Goal: Transaction & Acquisition: Obtain resource

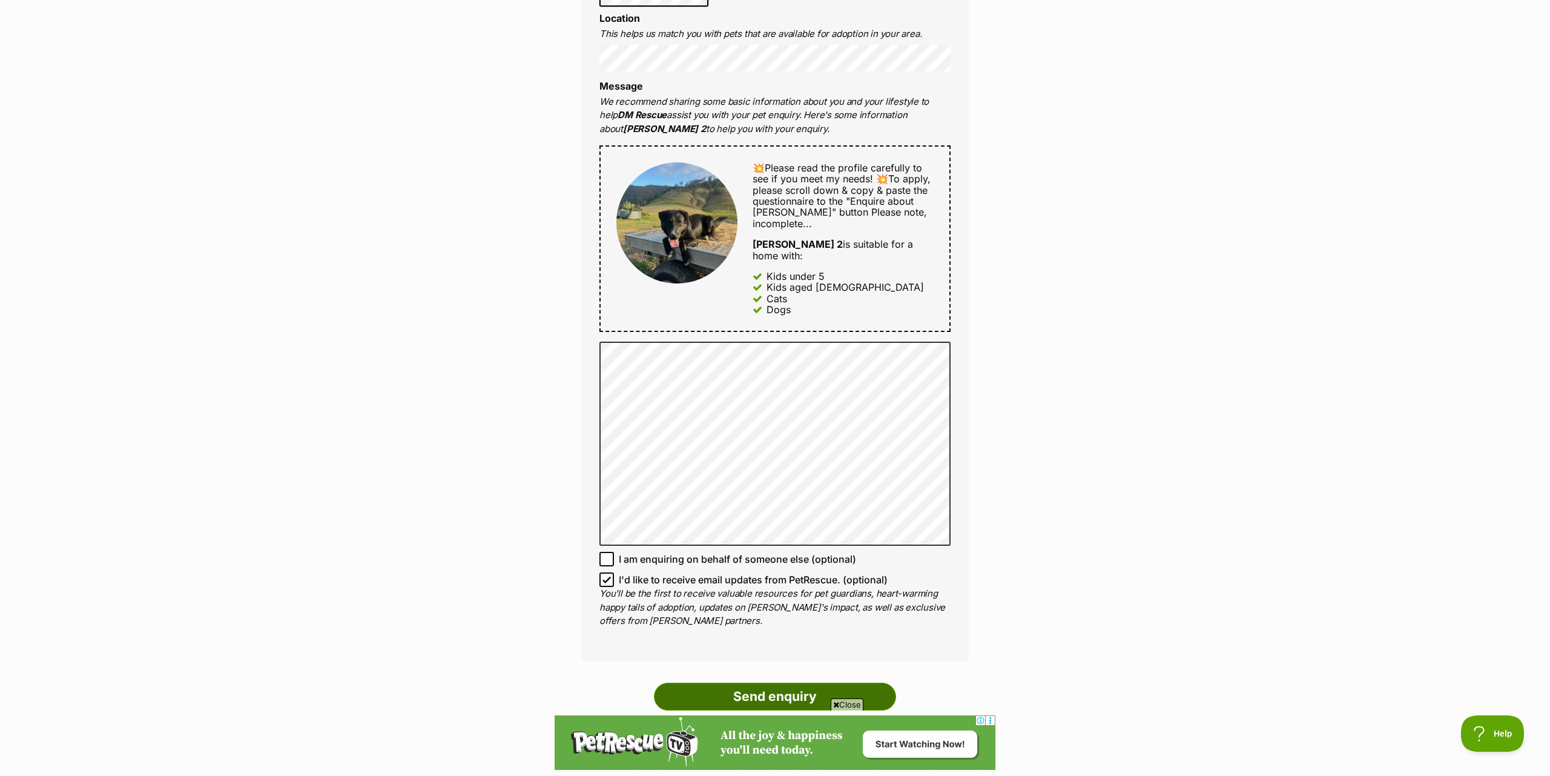
click at [790, 682] on input "Send enquiry" at bounding box center [775, 696] width 242 height 28
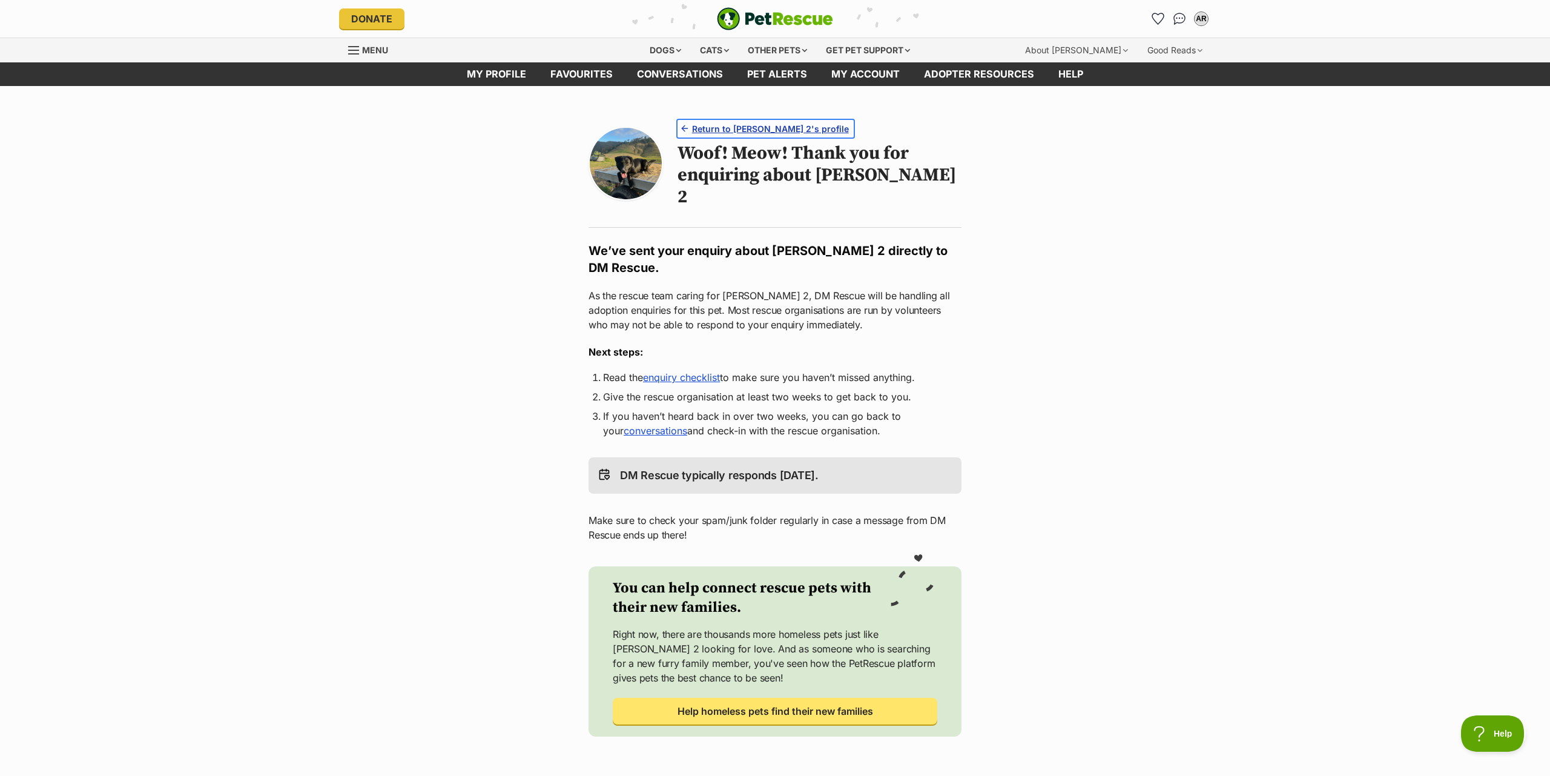
click at [744, 126] on span "Return to [PERSON_NAME] 2's profile" at bounding box center [770, 128] width 157 height 13
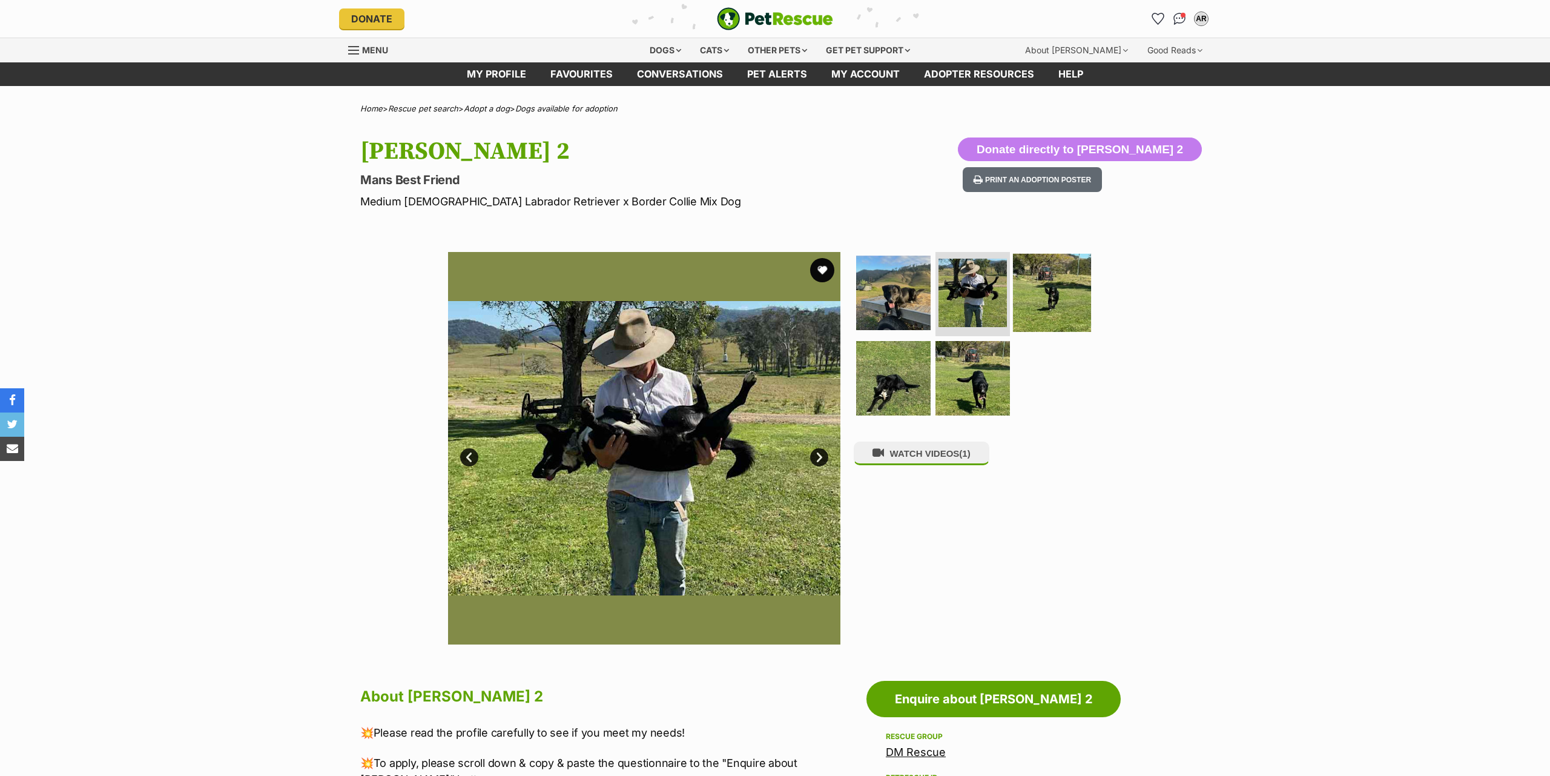
click at [1053, 287] on img at bounding box center [1052, 292] width 78 height 78
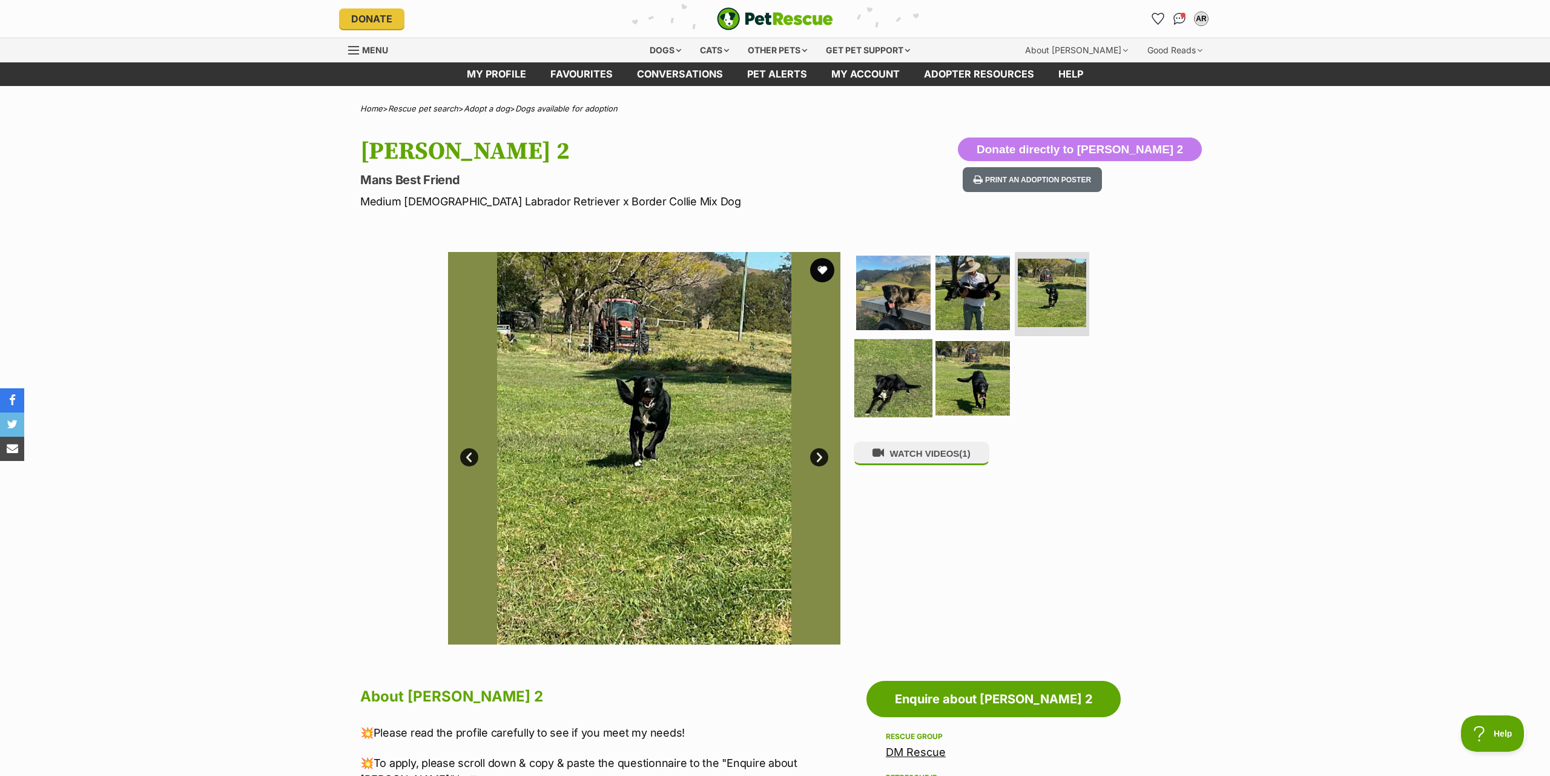
click at [891, 372] on img at bounding box center [893, 378] width 78 height 78
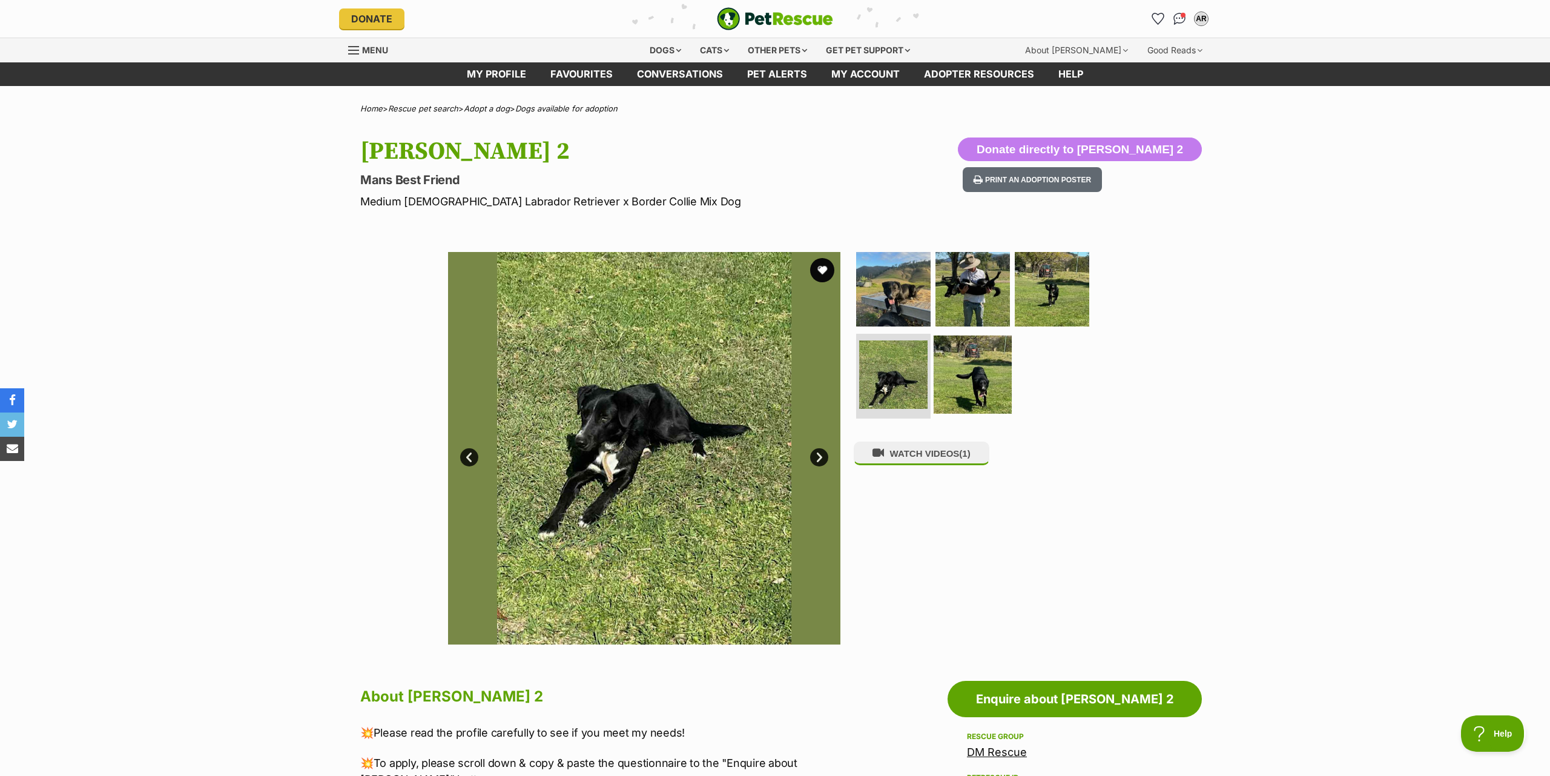
click at [973, 366] on img at bounding box center [973, 374] width 78 height 78
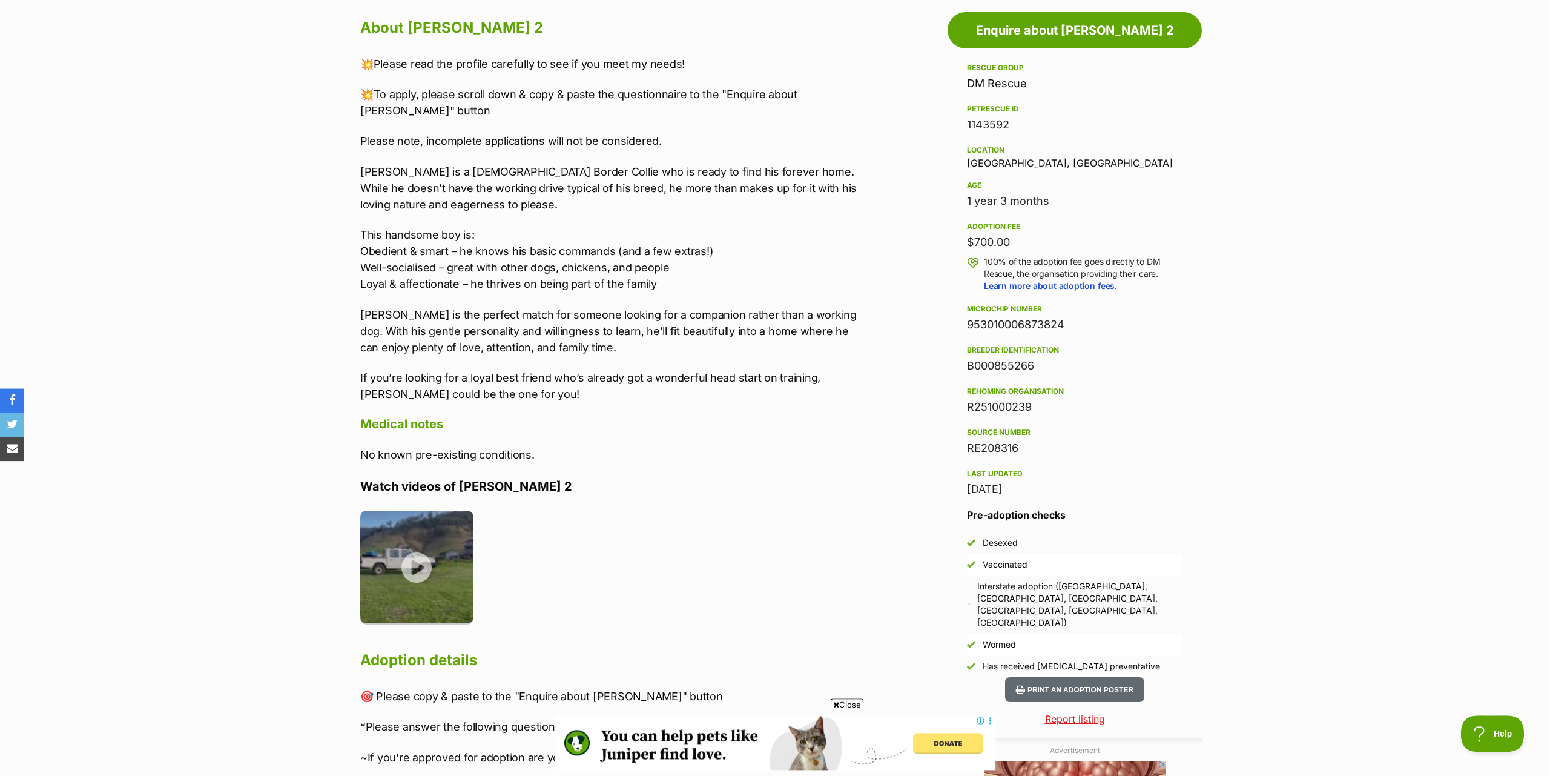
scroll to position [679, 0]
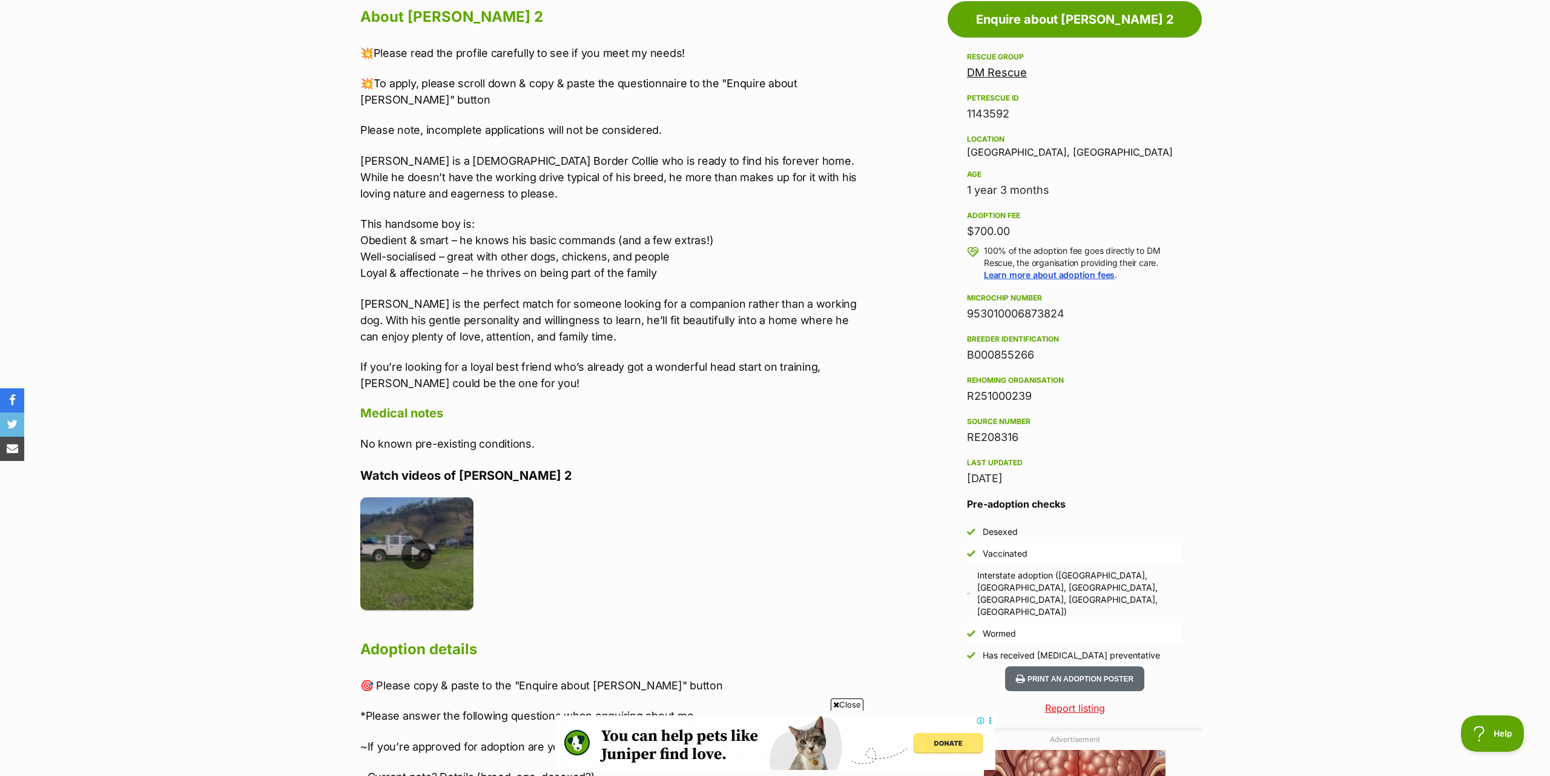
click at [407, 510] on img at bounding box center [416, 553] width 113 height 113
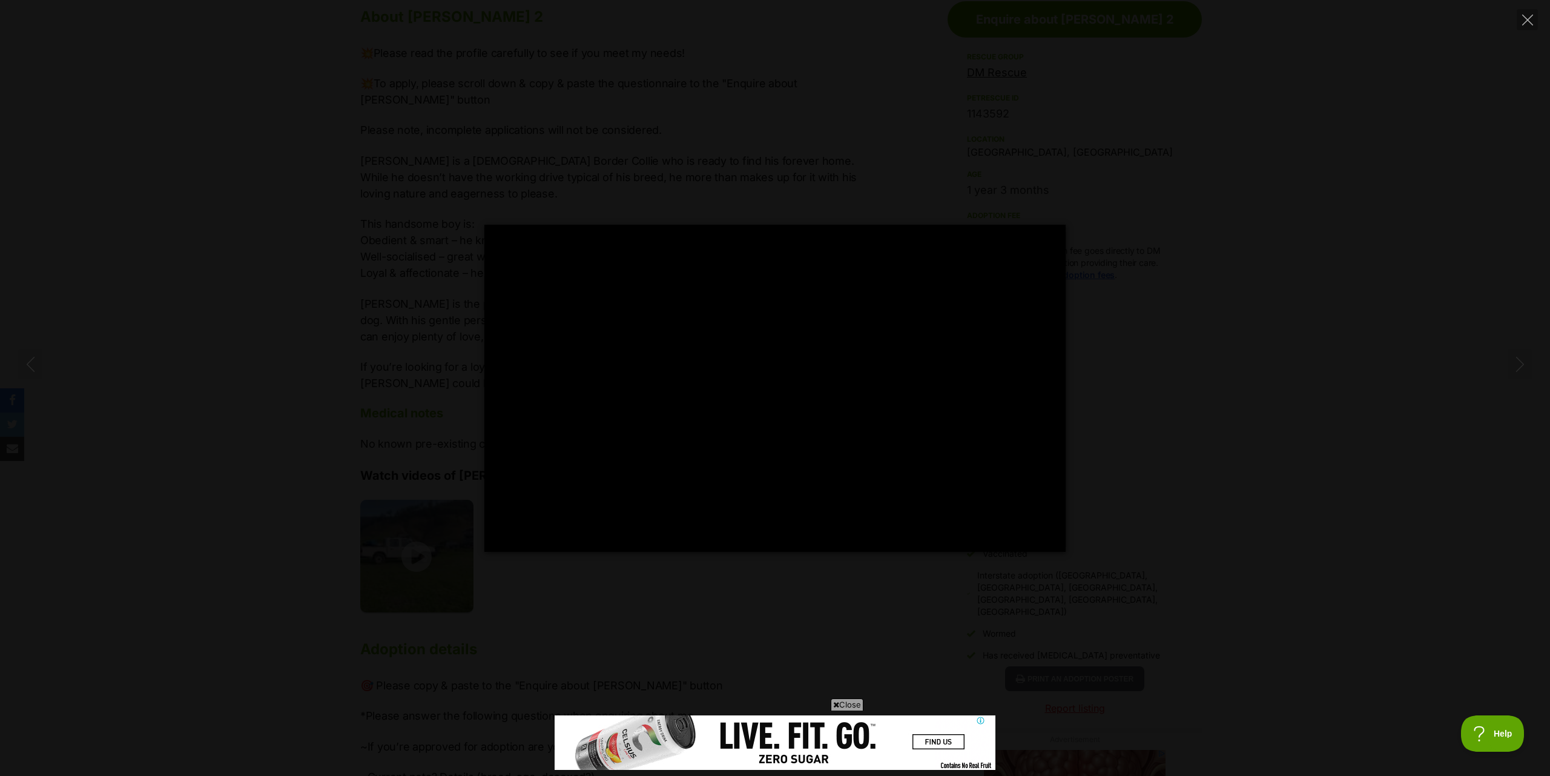
scroll to position [0, 0]
type input "100.00"
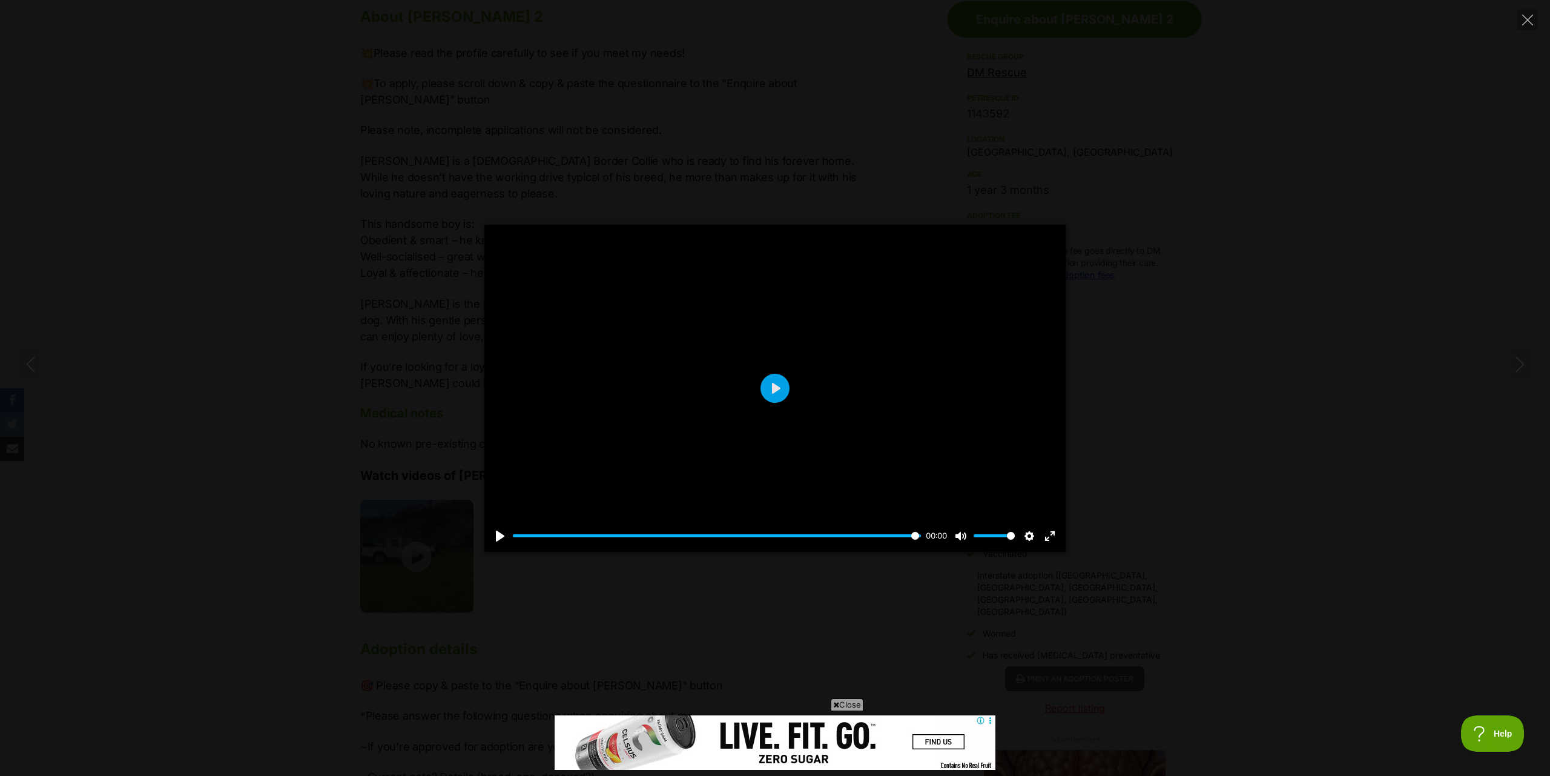
click at [209, 414] on div "Pause Play % buffered 00:00 00:00 Unmute Mute Disable captions Enable captions …" at bounding box center [775, 388] width 1550 height 327
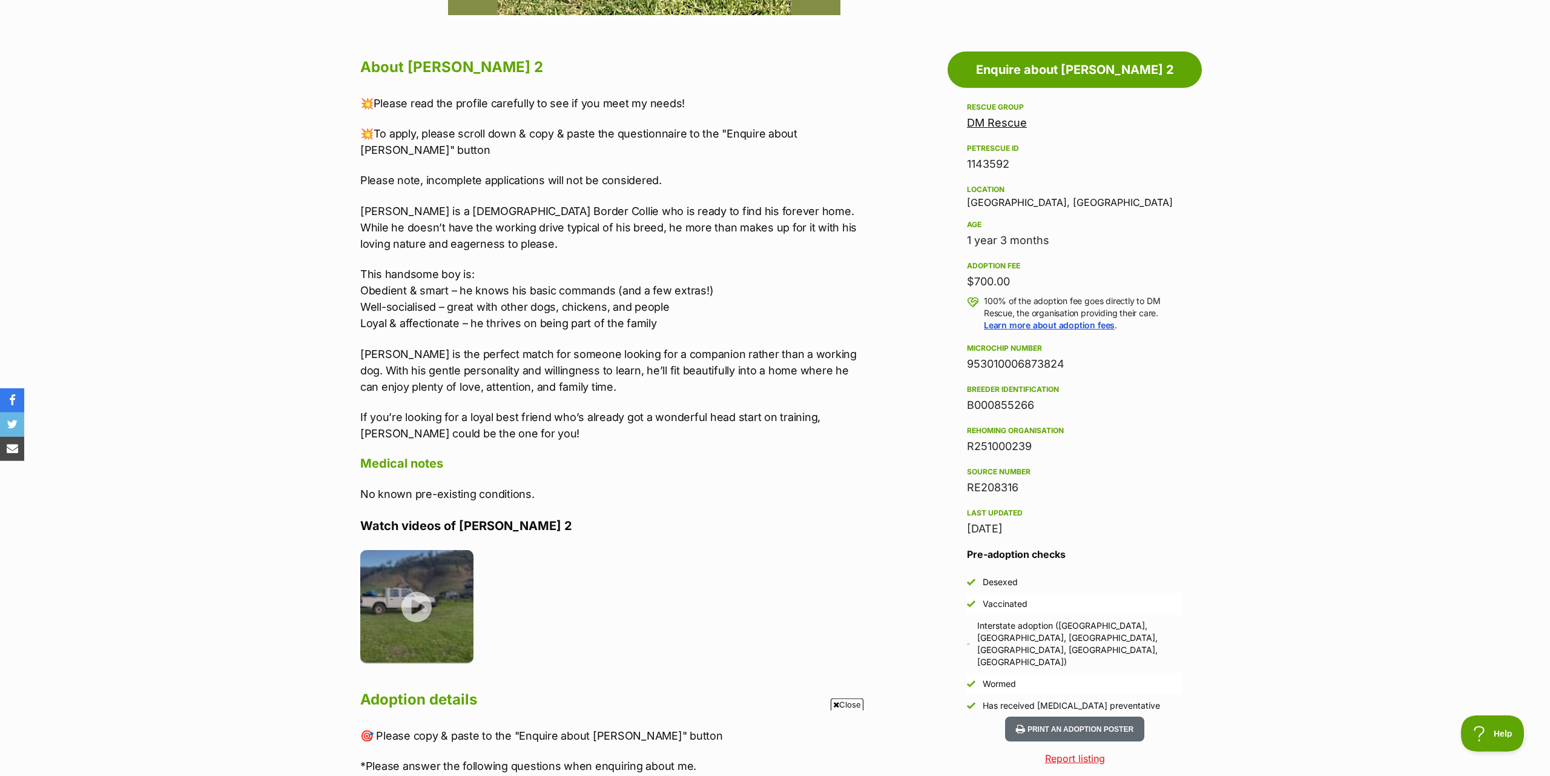
scroll to position [556, 0]
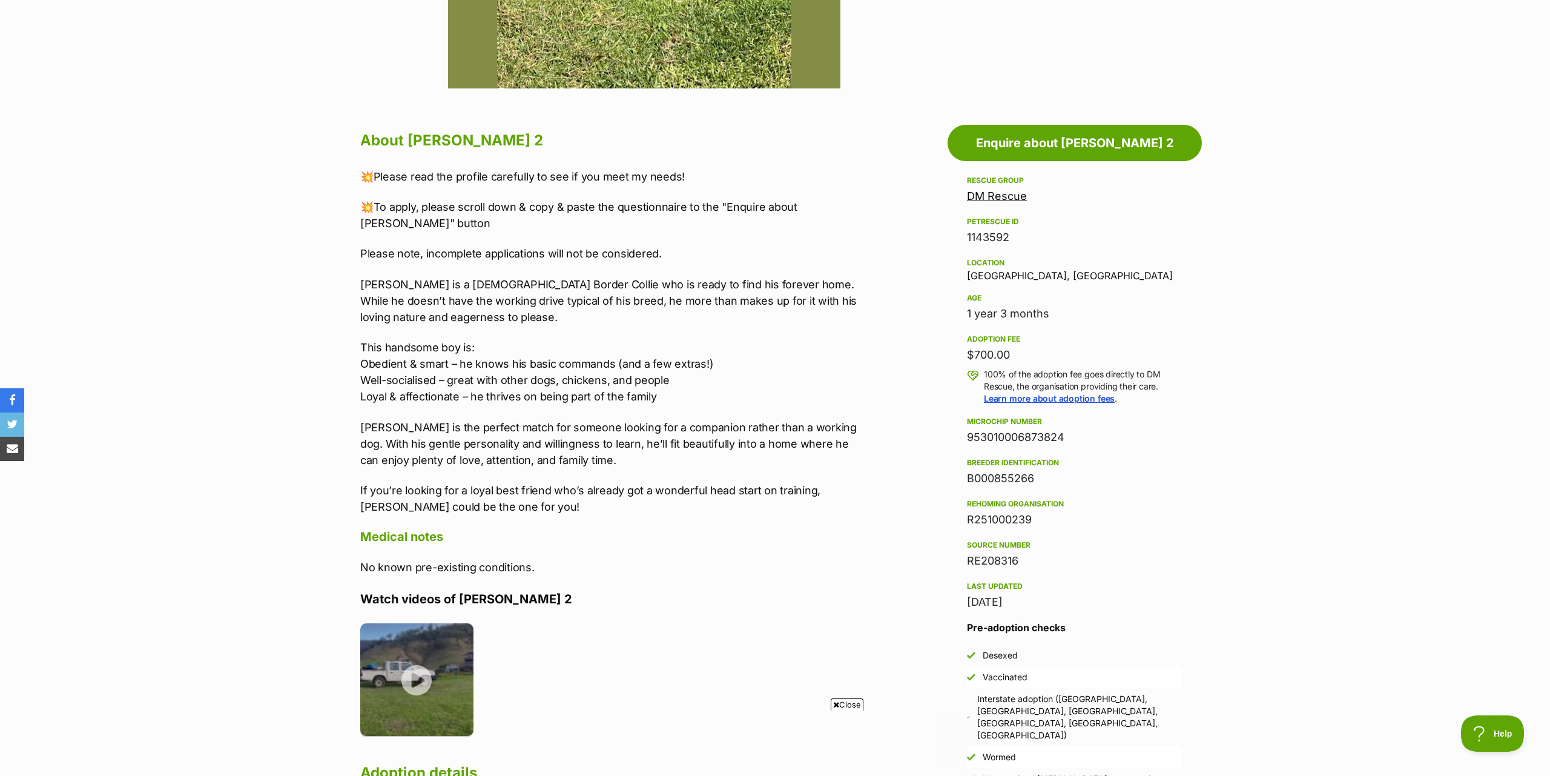
click at [991, 195] on link "DM Rescue" at bounding box center [997, 195] width 60 height 13
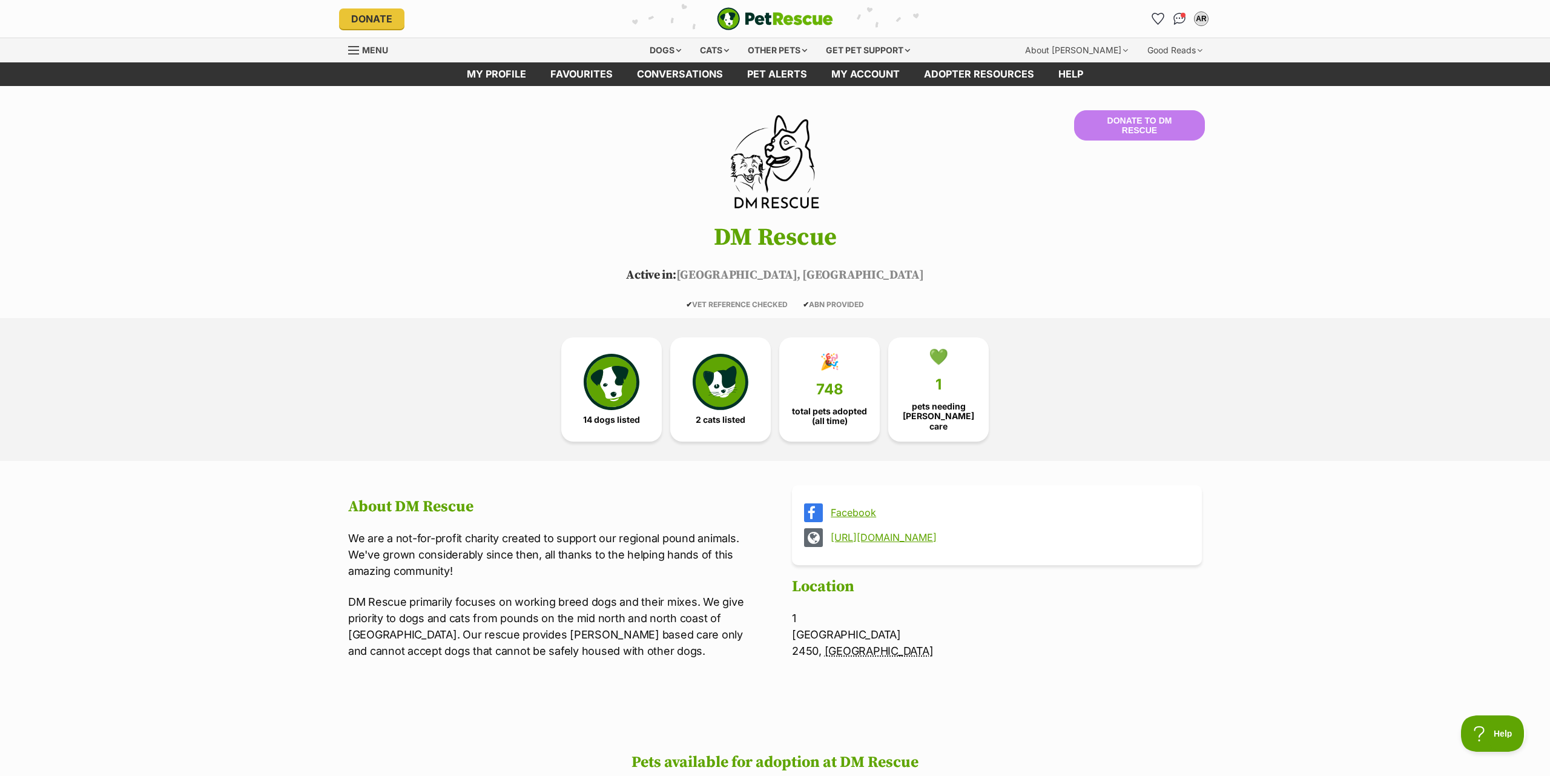
click at [813, 507] on icon at bounding box center [813, 512] width 19 height 19
click at [848, 534] on link "https://dmrescue.com.au/" at bounding box center [1008, 537] width 354 height 11
click at [582, 390] on link "14 dogs listed" at bounding box center [611, 387] width 100 height 104
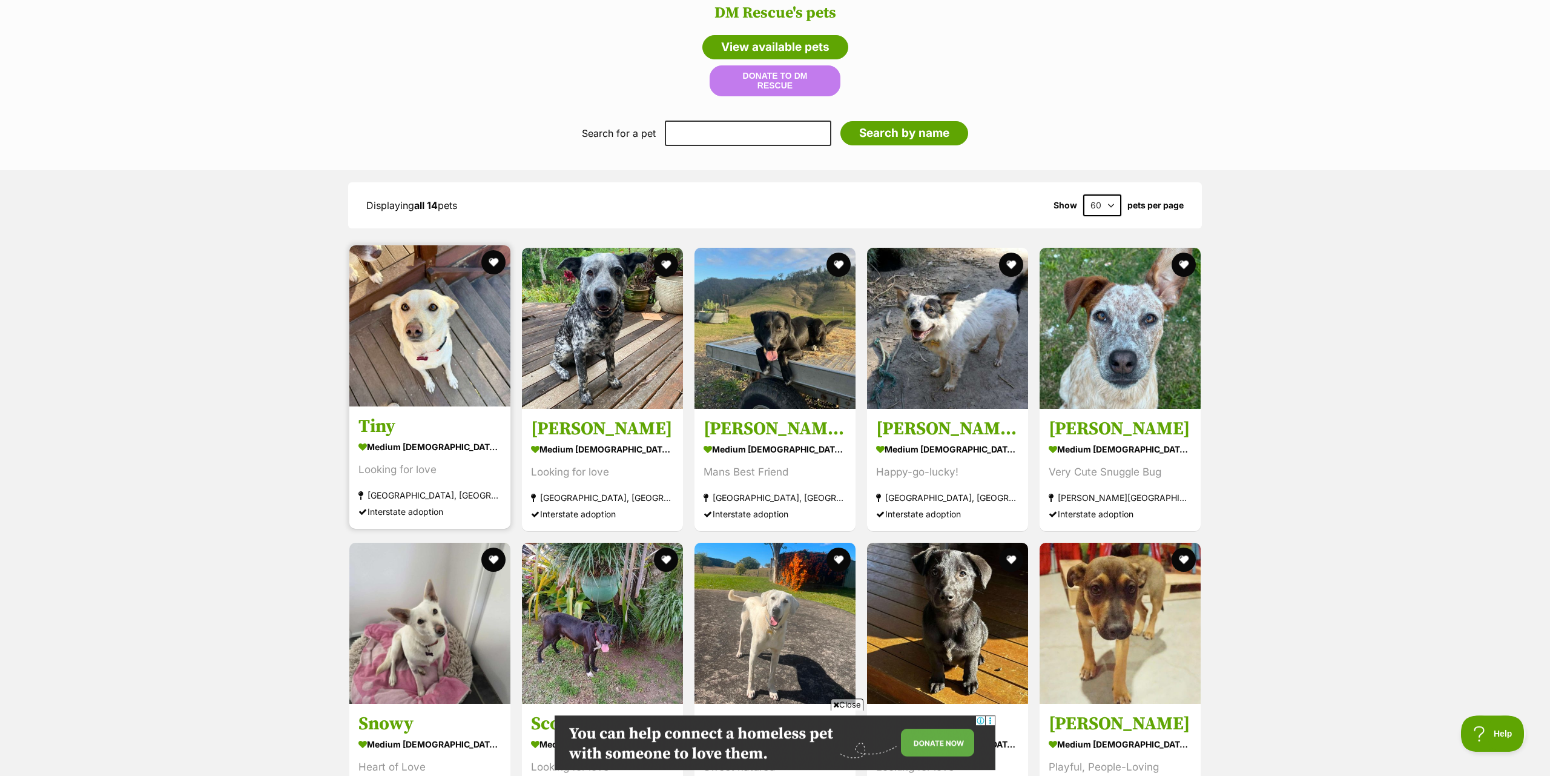
click at [407, 334] on img at bounding box center [429, 325] width 161 height 161
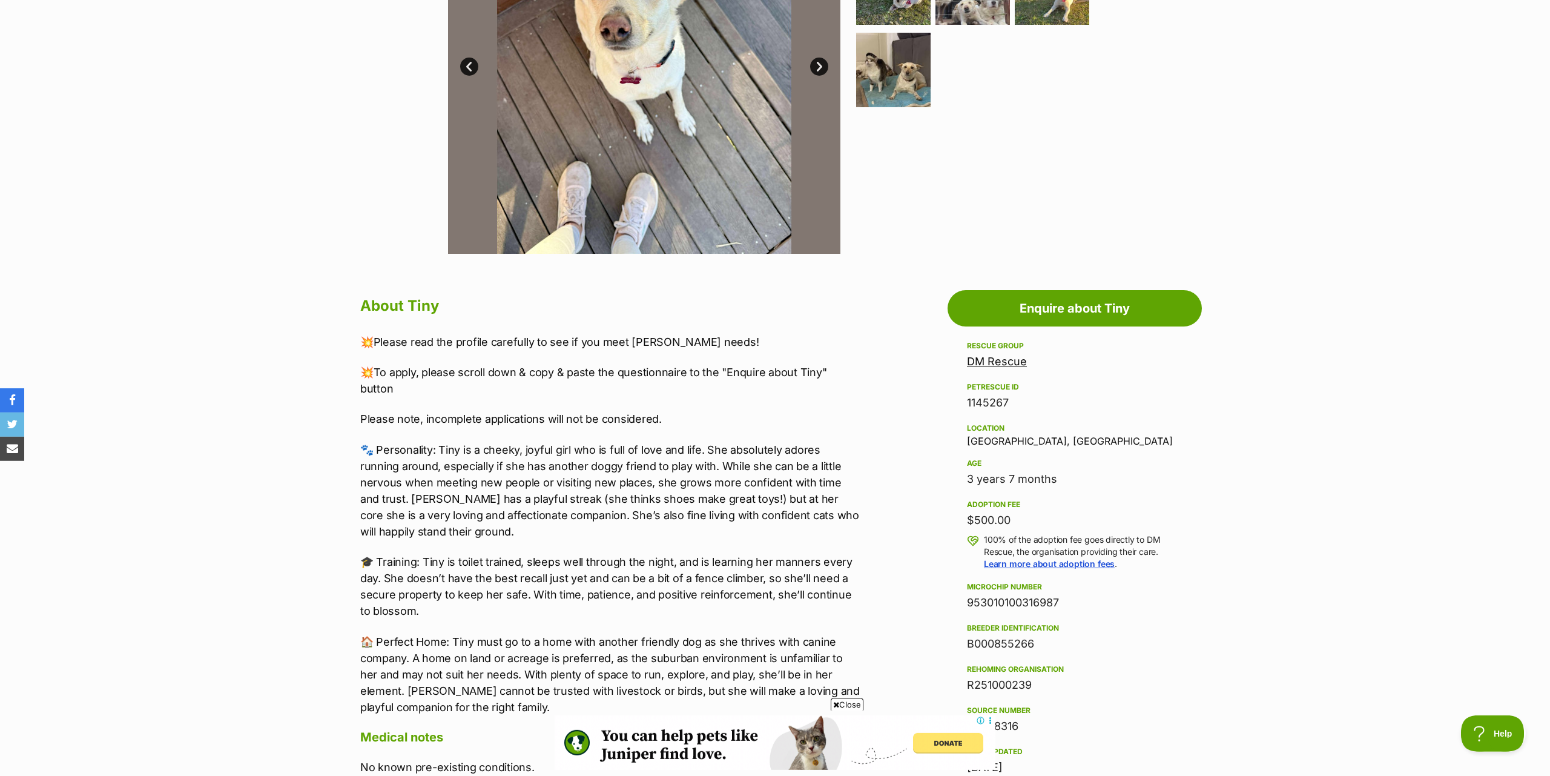
scroll to position [432, 0]
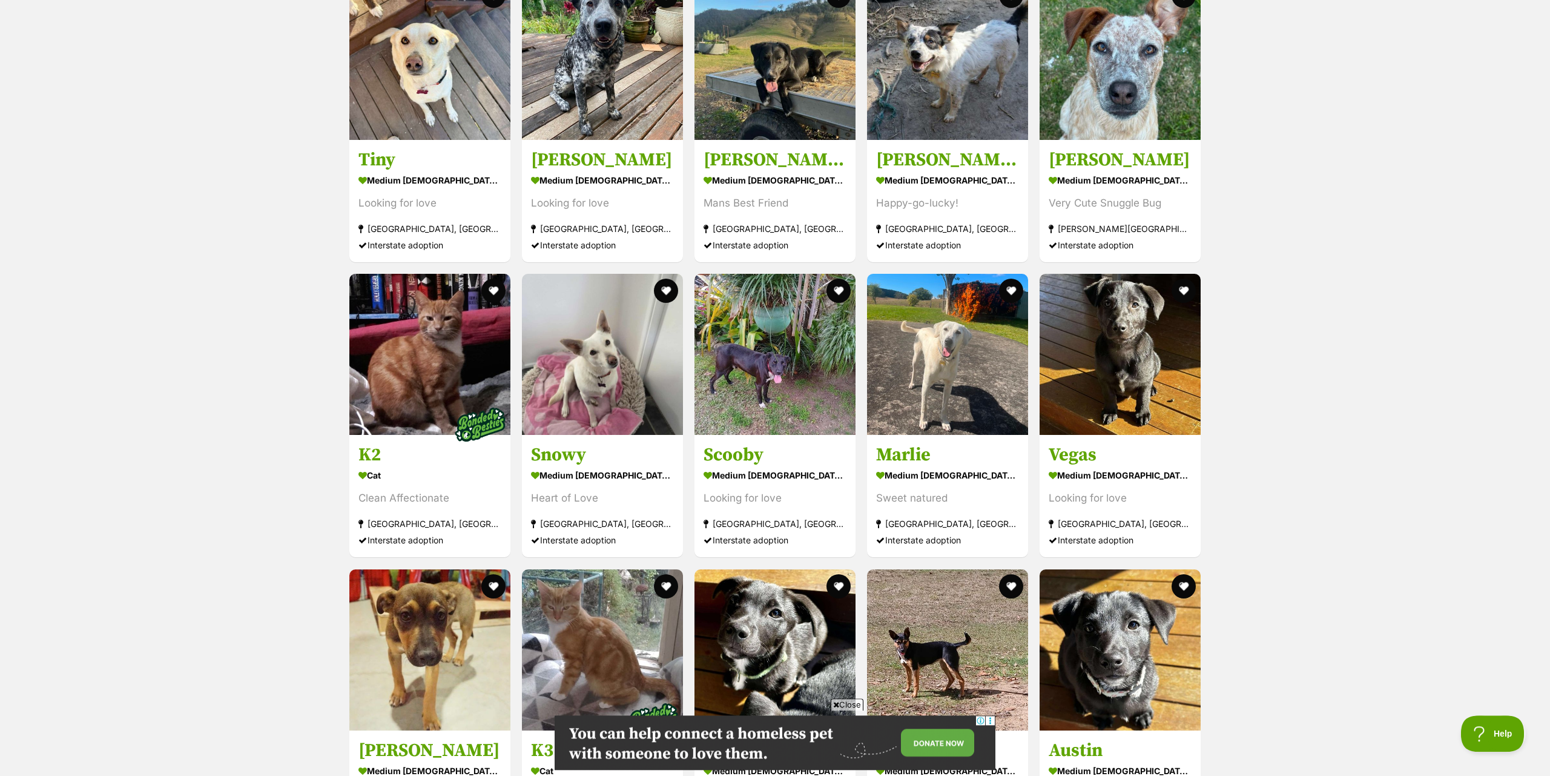
scroll to position [988, 0]
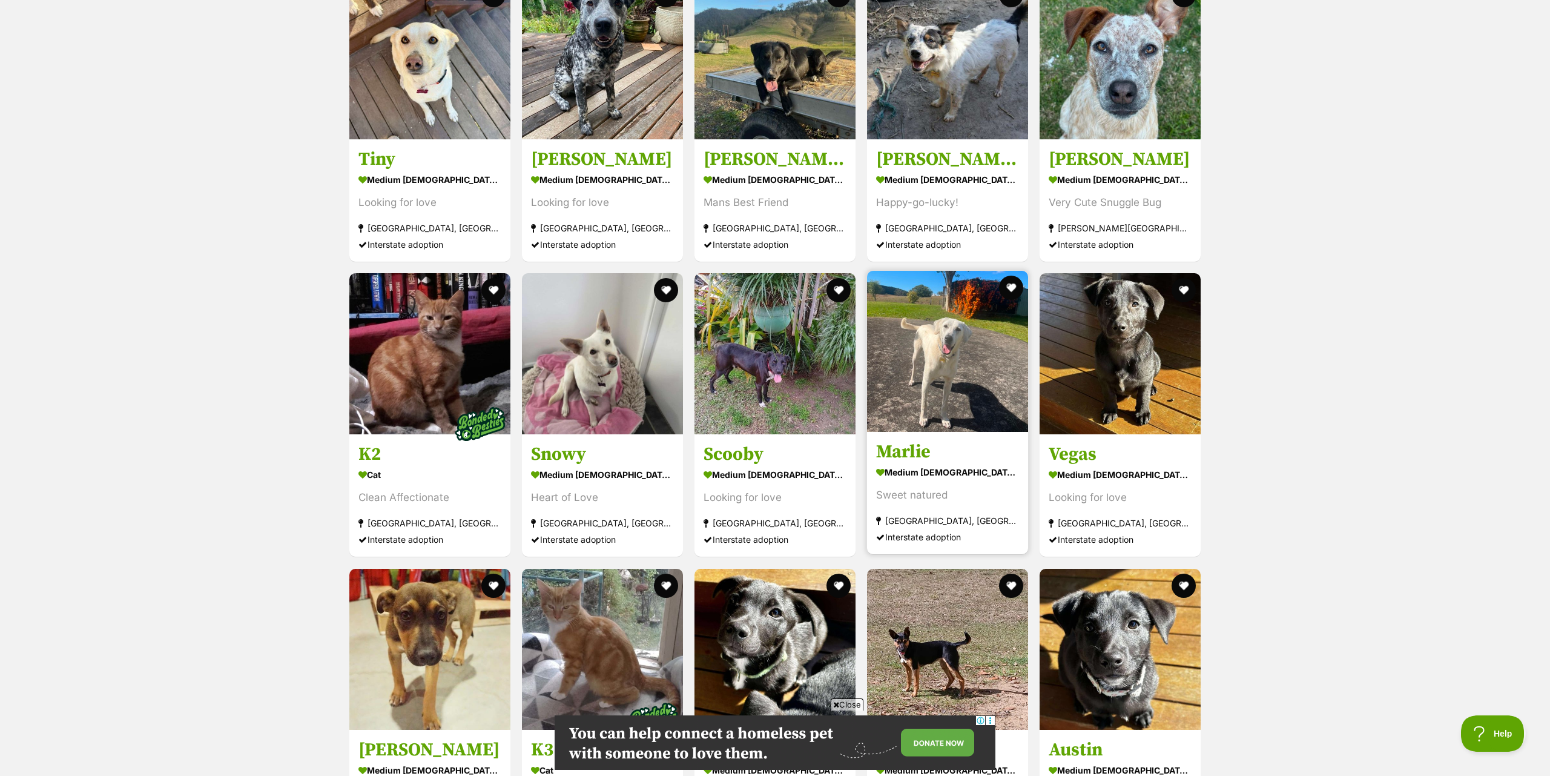
click at [929, 351] on img at bounding box center [947, 351] width 161 height 161
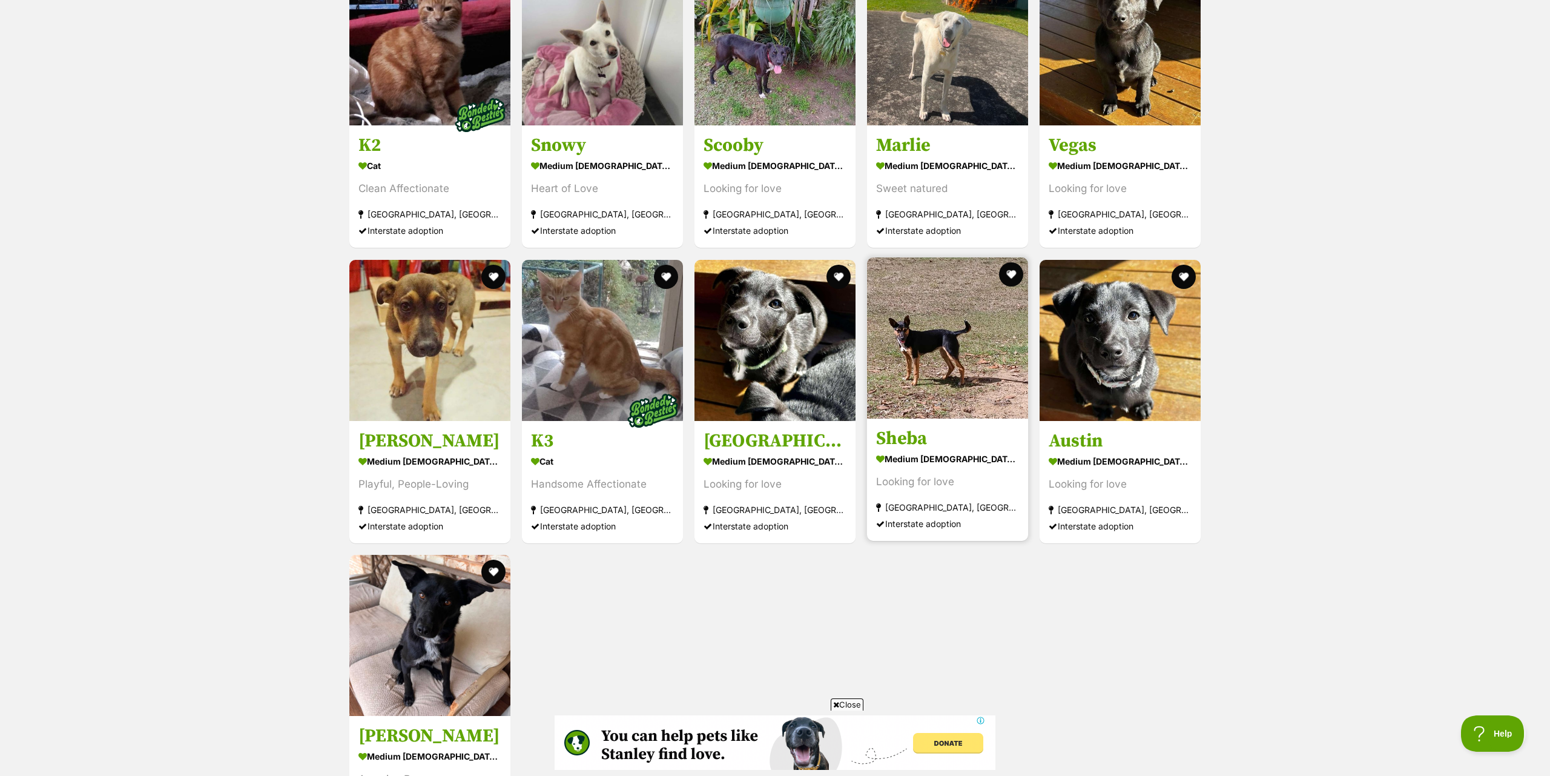
scroll to position [0, 0]
click at [944, 343] on img at bounding box center [947, 337] width 161 height 161
click at [436, 603] on img at bounding box center [429, 632] width 161 height 161
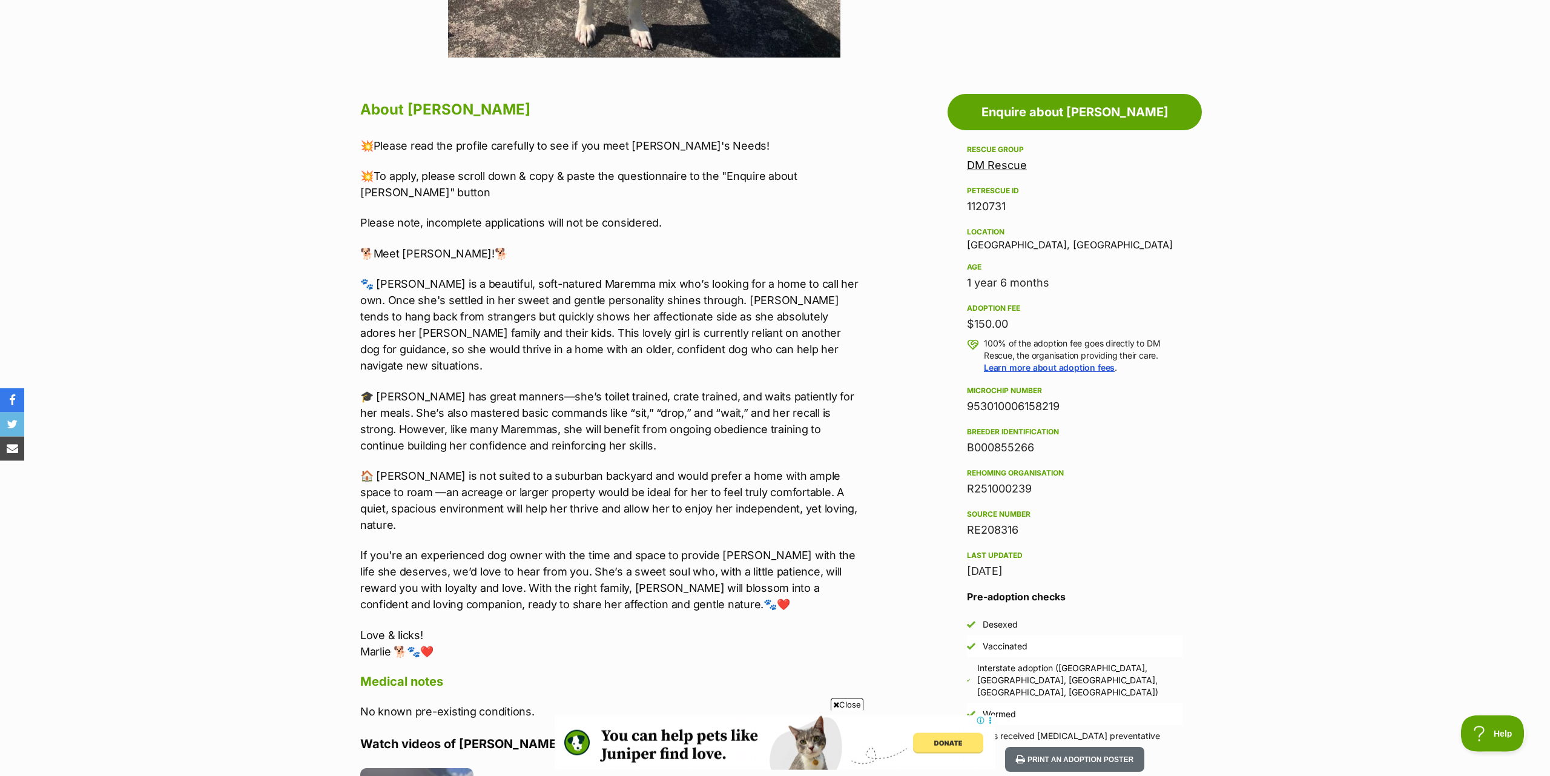
scroll to position [618, 0]
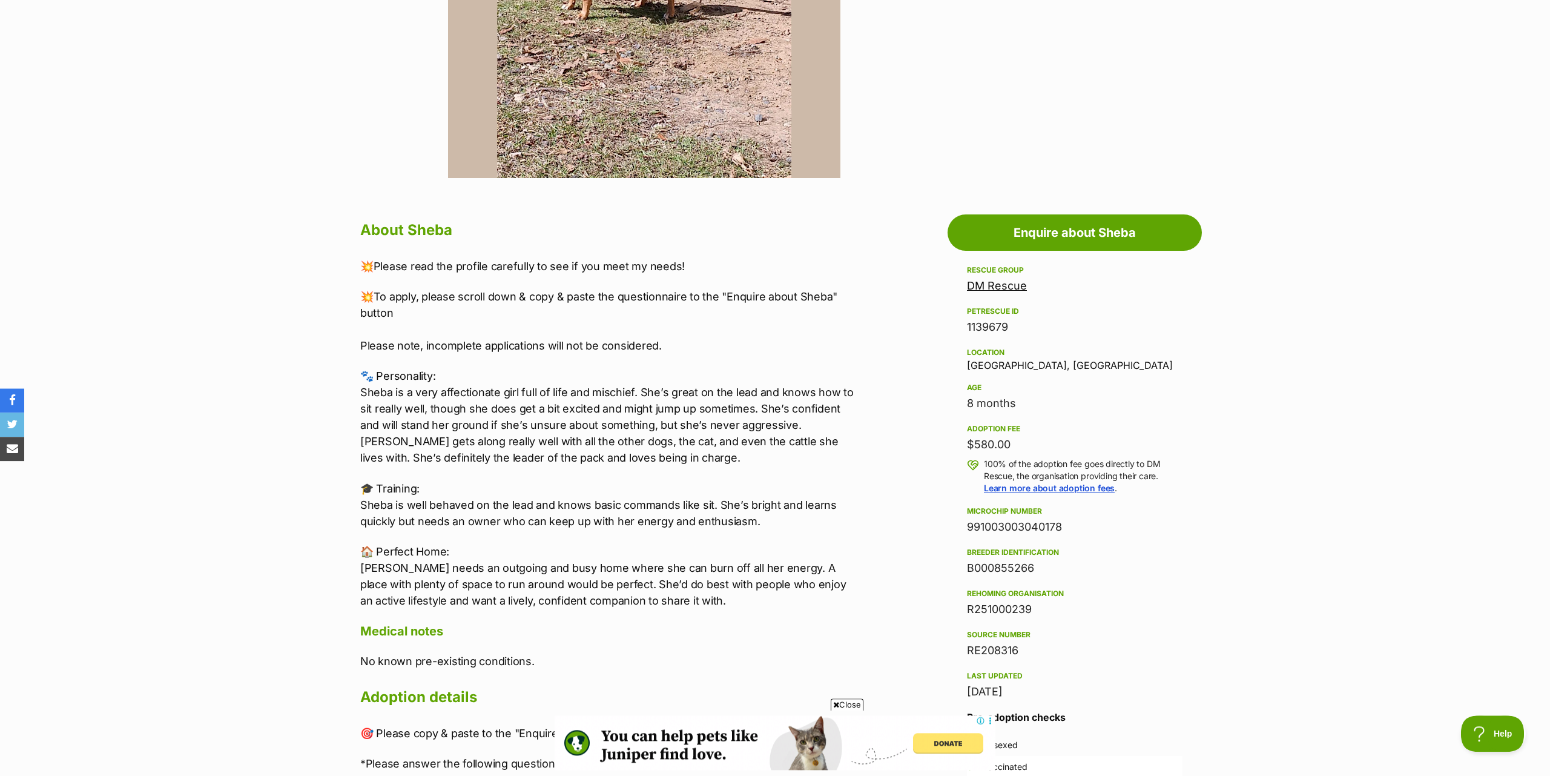
scroll to position [494, 0]
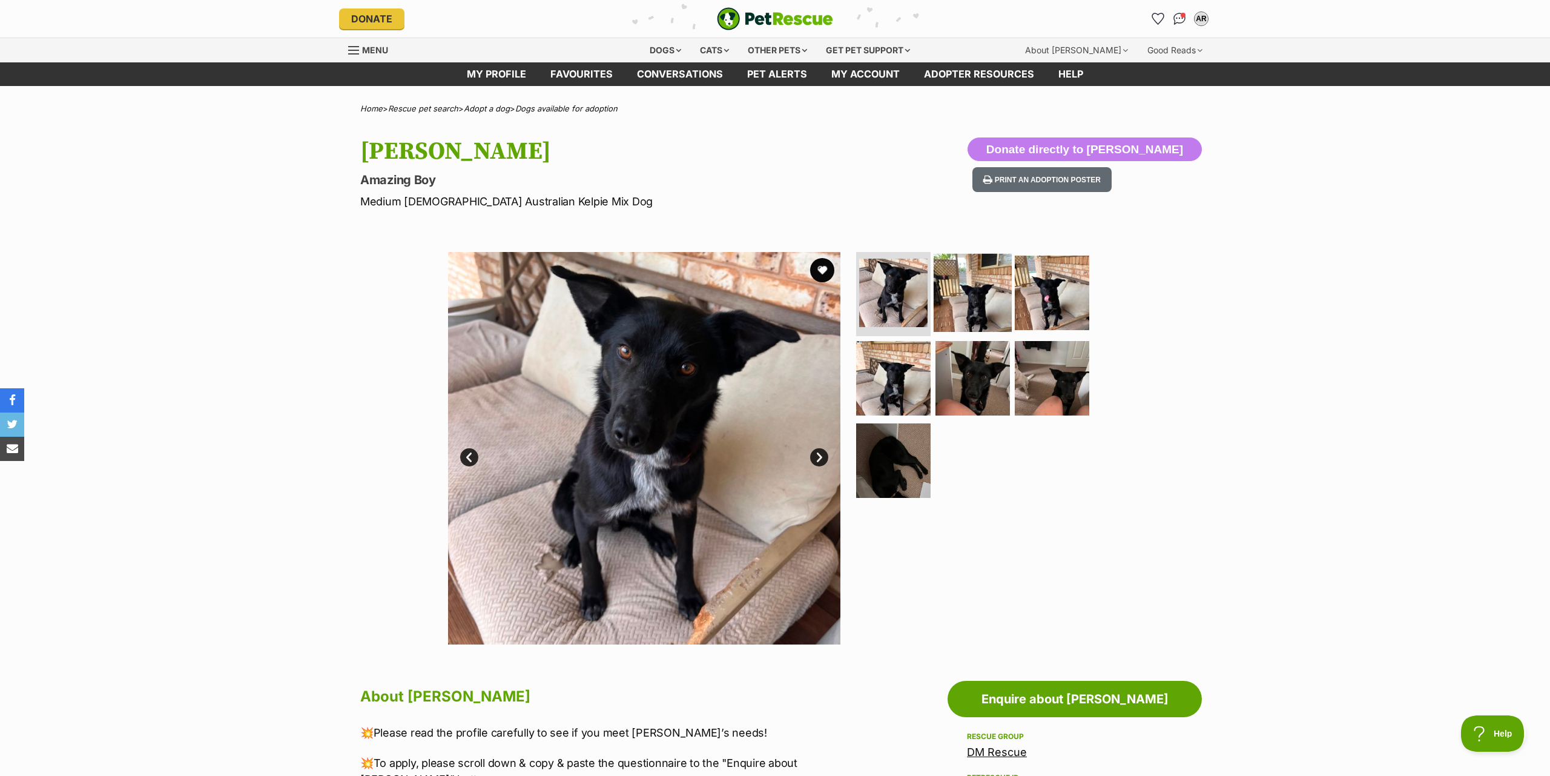
click at [975, 291] on img at bounding box center [973, 292] width 78 height 78
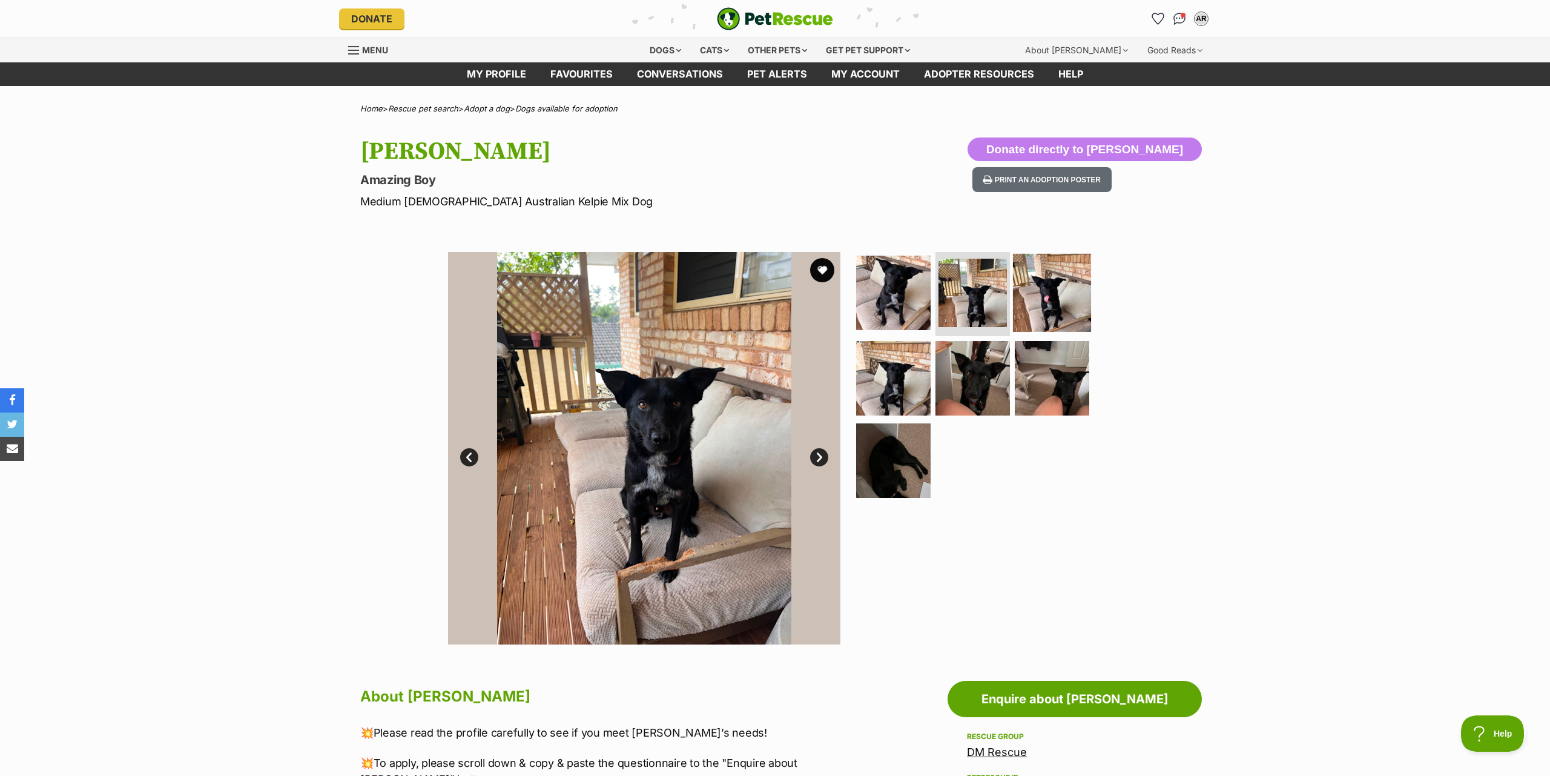
click at [1057, 302] on img at bounding box center [1052, 292] width 78 height 78
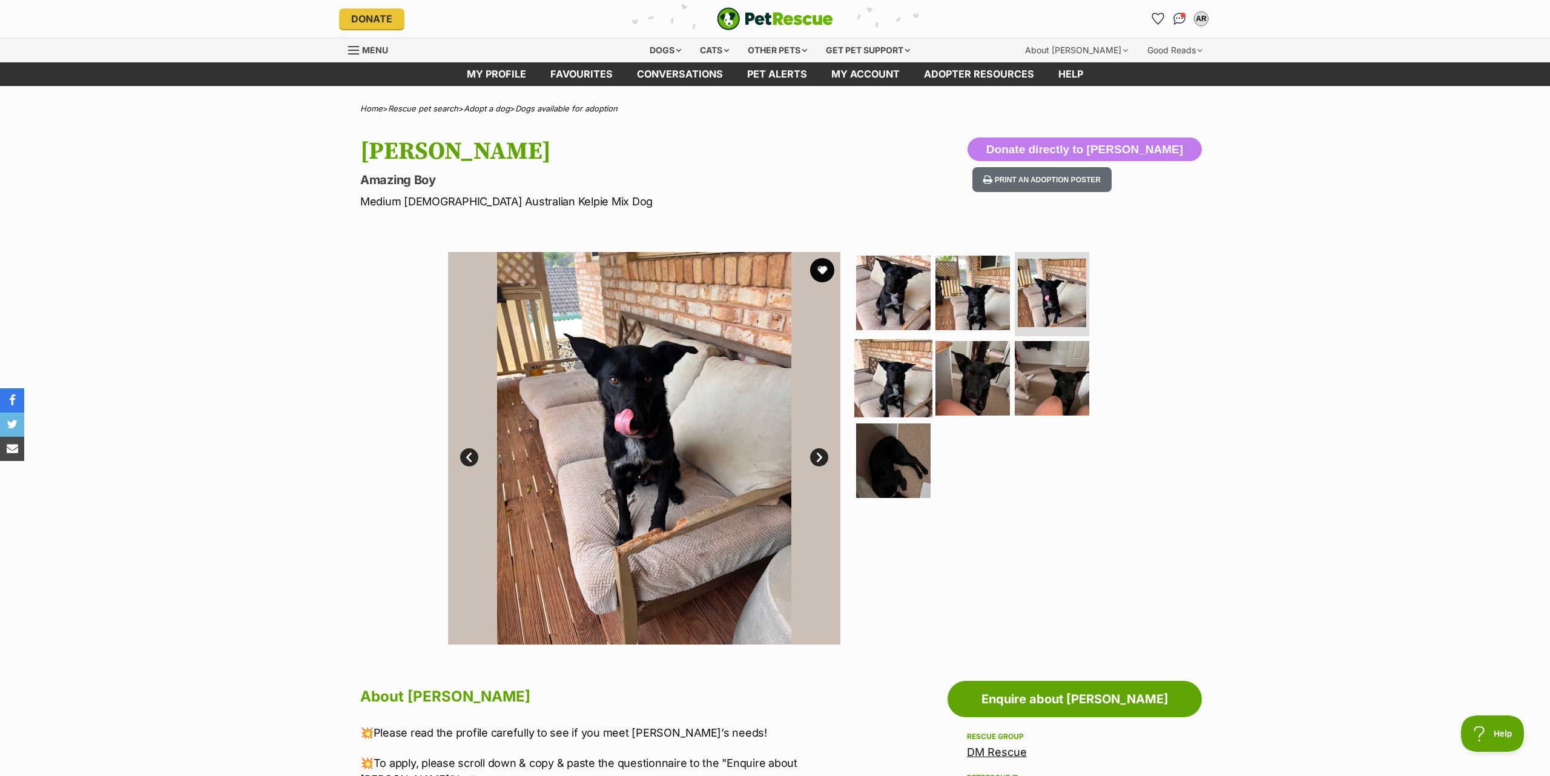
click at [904, 384] on img at bounding box center [893, 378] width 78 height 78
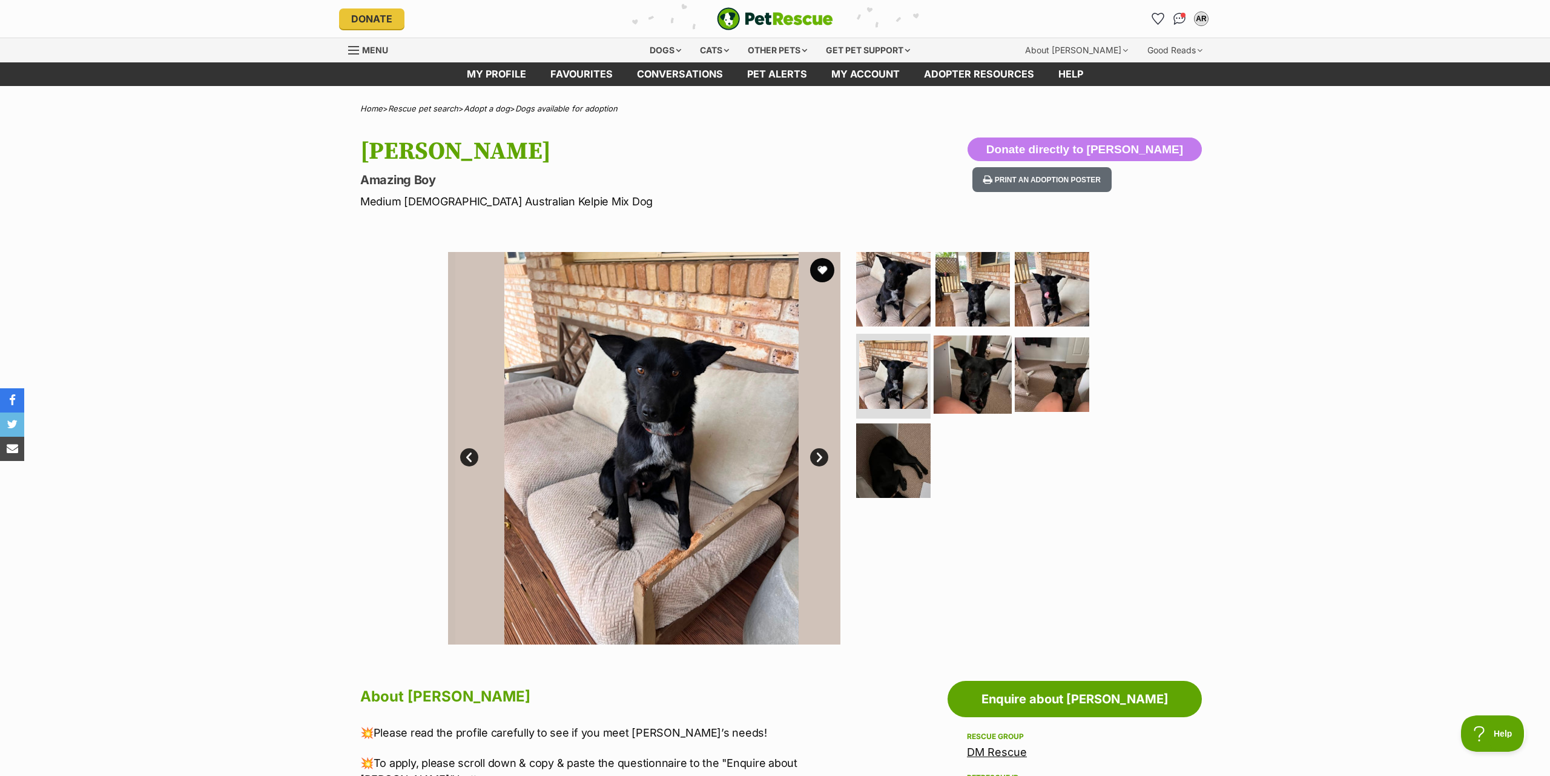
click at [974, 377] on img at bounding box center [973, 374] width 78 height 78
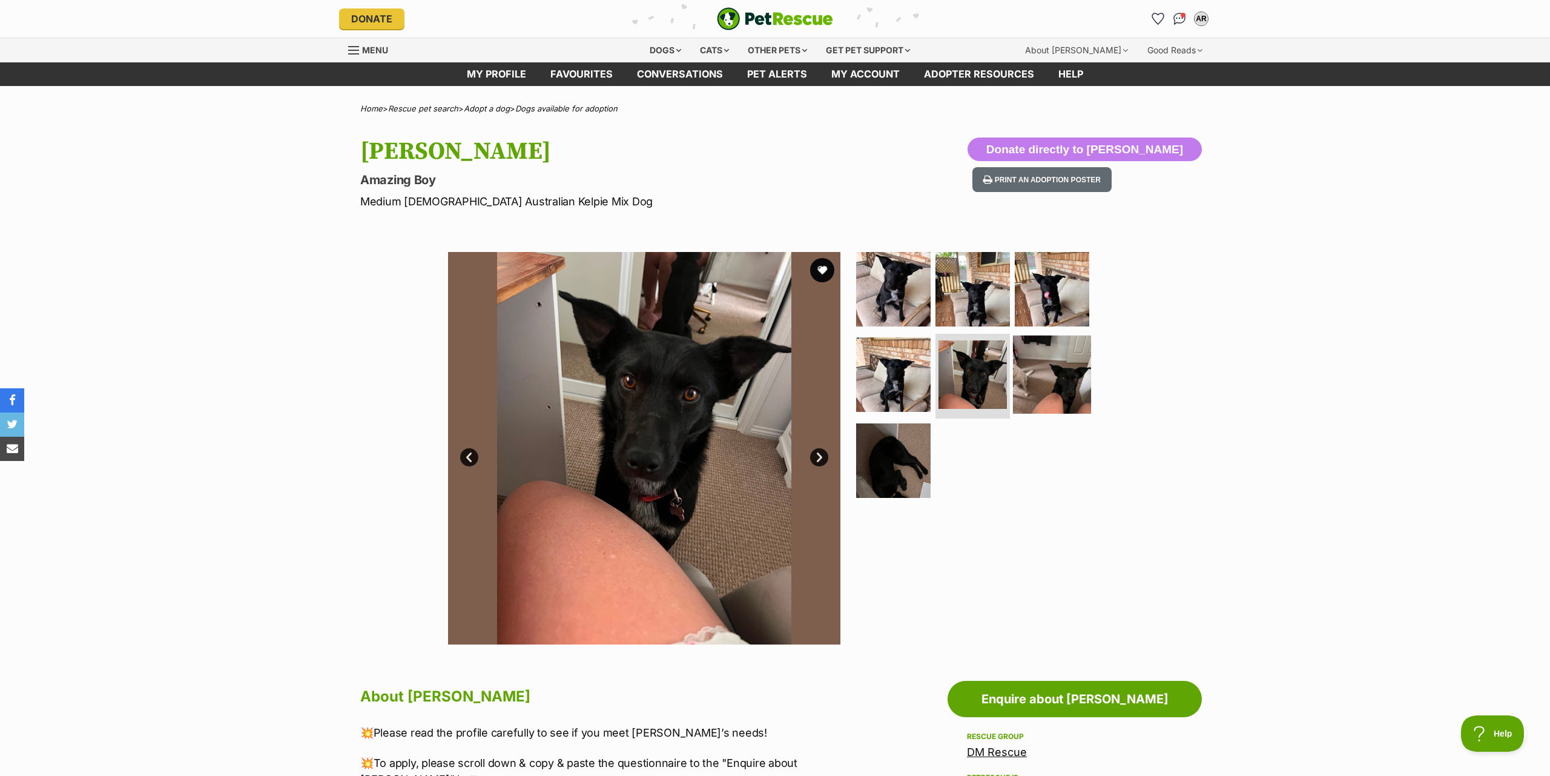
click at [1075, 372] on img at bounding box center [1052, 374] width 78 height 78
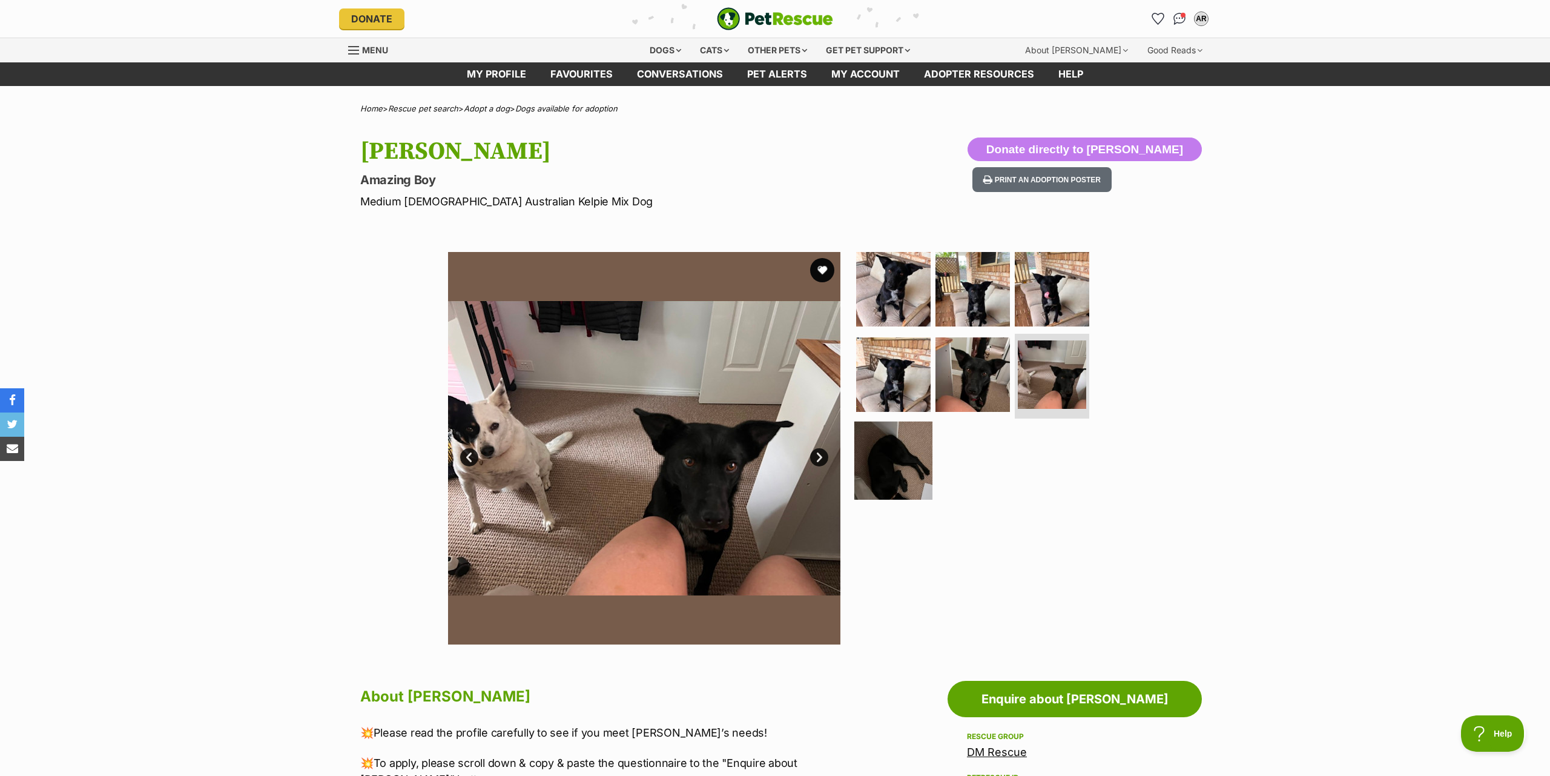
click at [895, 456] on img at bounding box center [893, 460] width 78 height 78
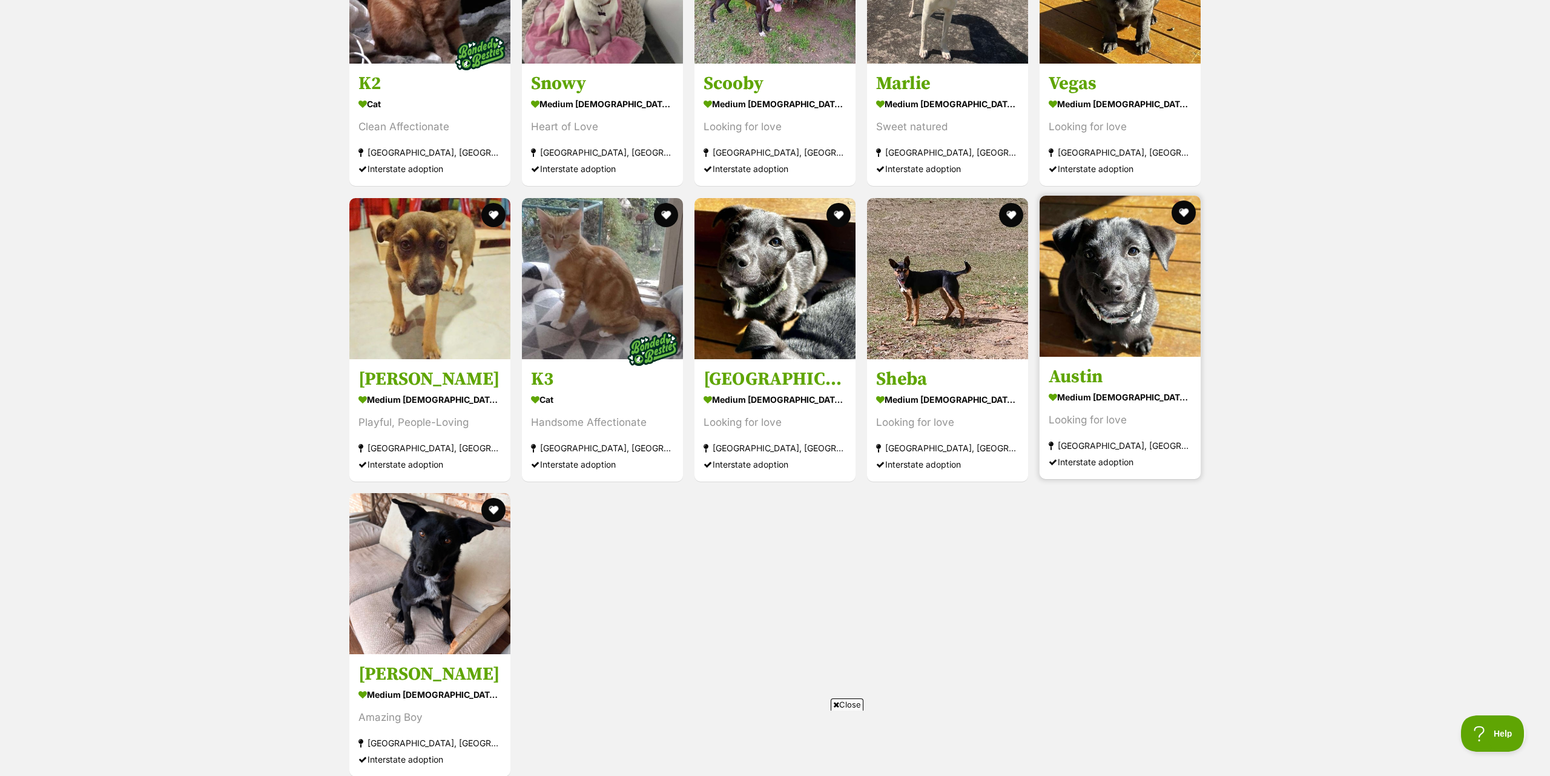
click at [1173, 291] on img at bounding box center [1119, 276] width 161 height 161
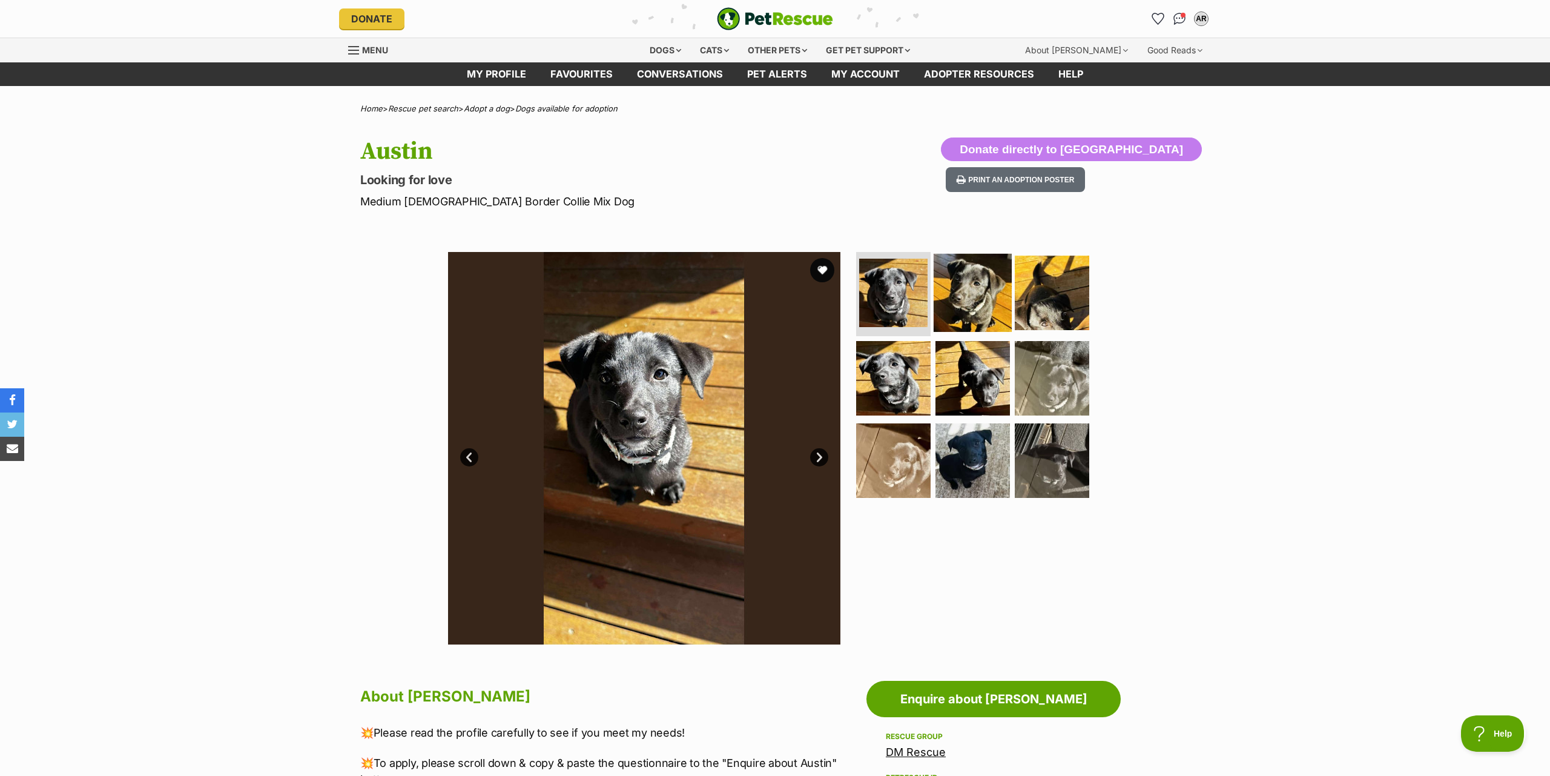
click at [966, 288] on img at bounding box center [973, 292] width 78 height 78
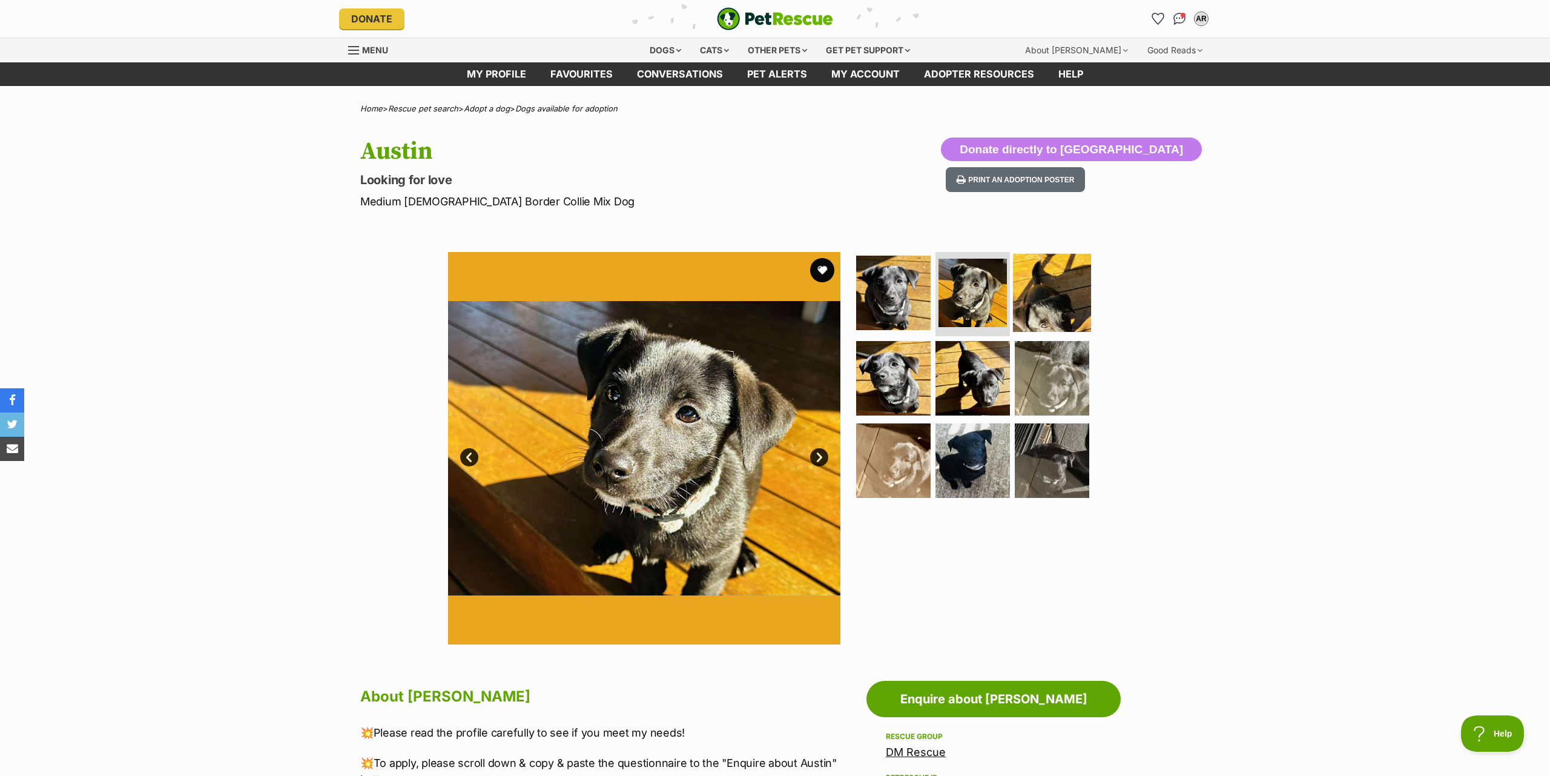
click at [1059, 297] on img at bounding box center [1052, 292] width 78 height 78
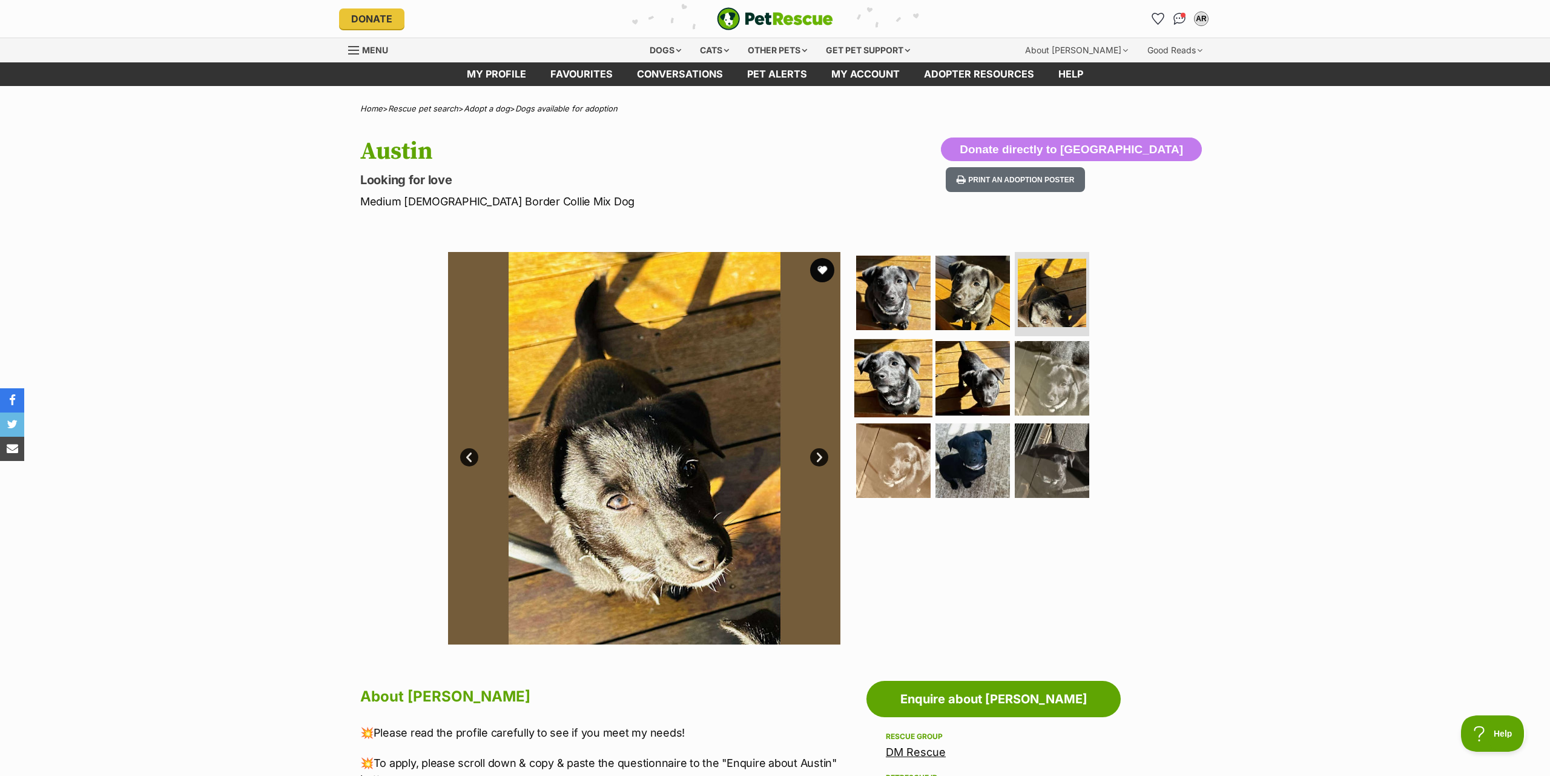
click at [890, 392] on img at bounding box center [893, 378] width 78 height 78
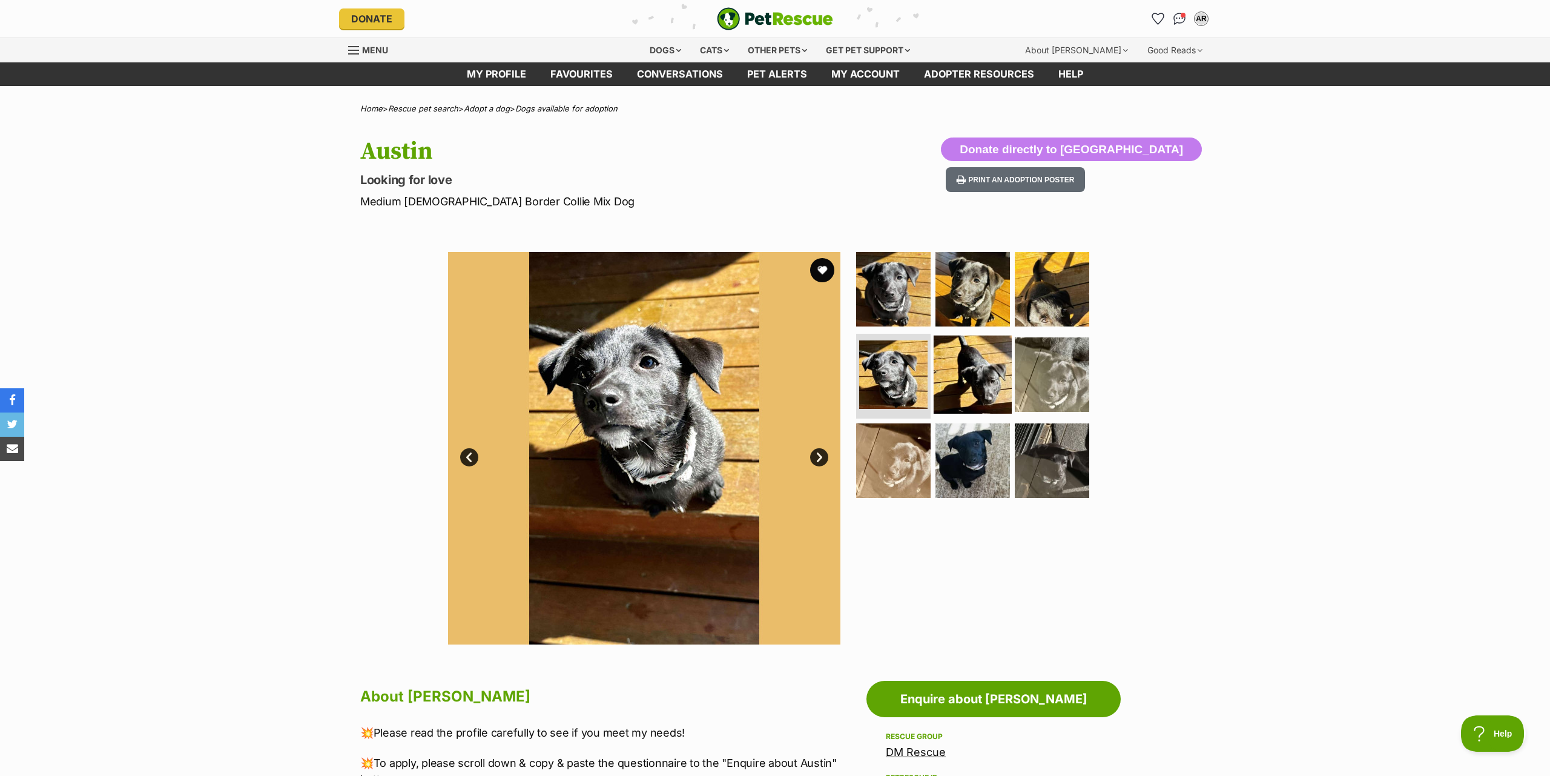
click at [963, 380] on img at bounding box center [973, 374] width 78 height 78
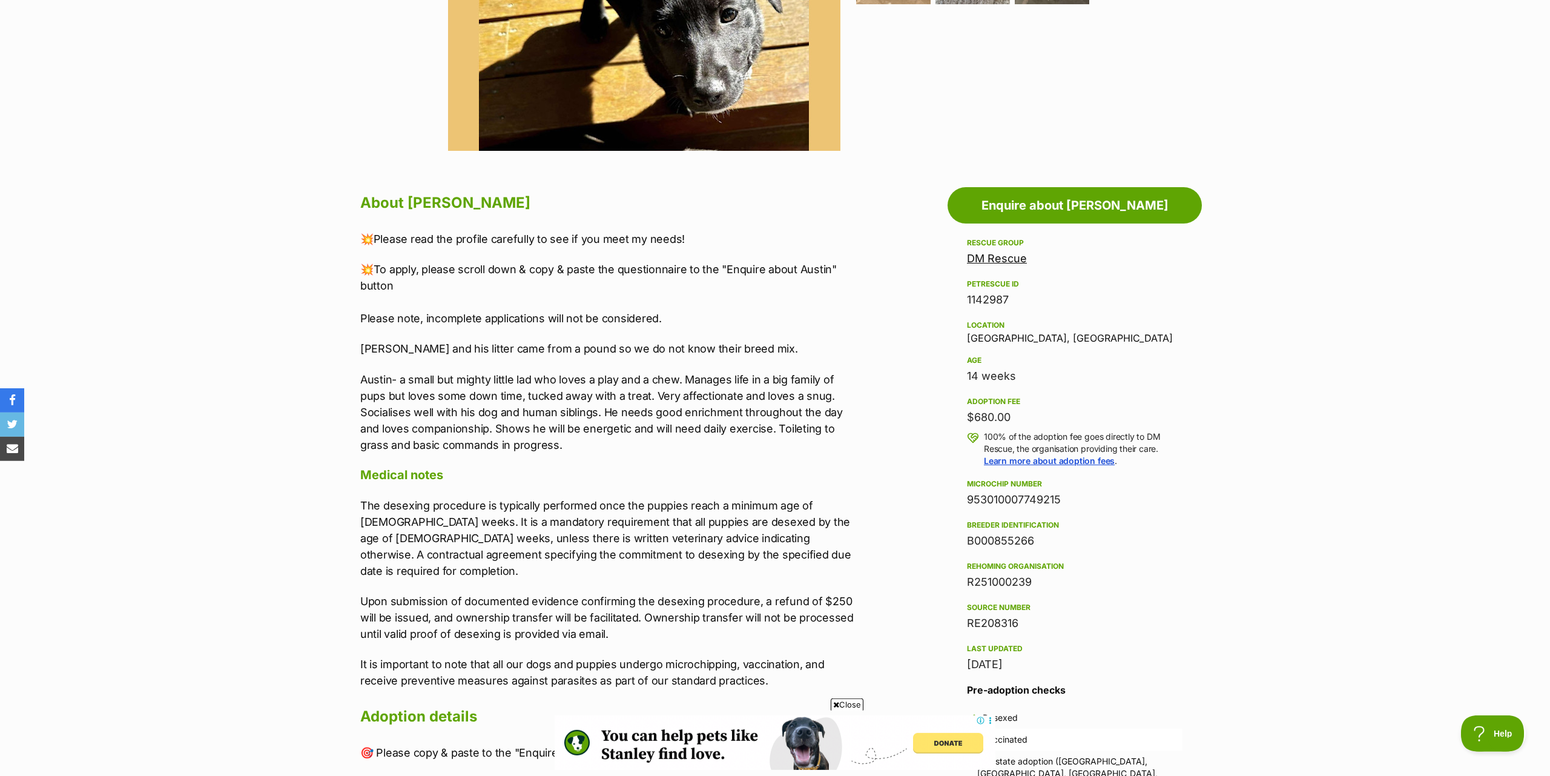
scroll to position [494, 0]
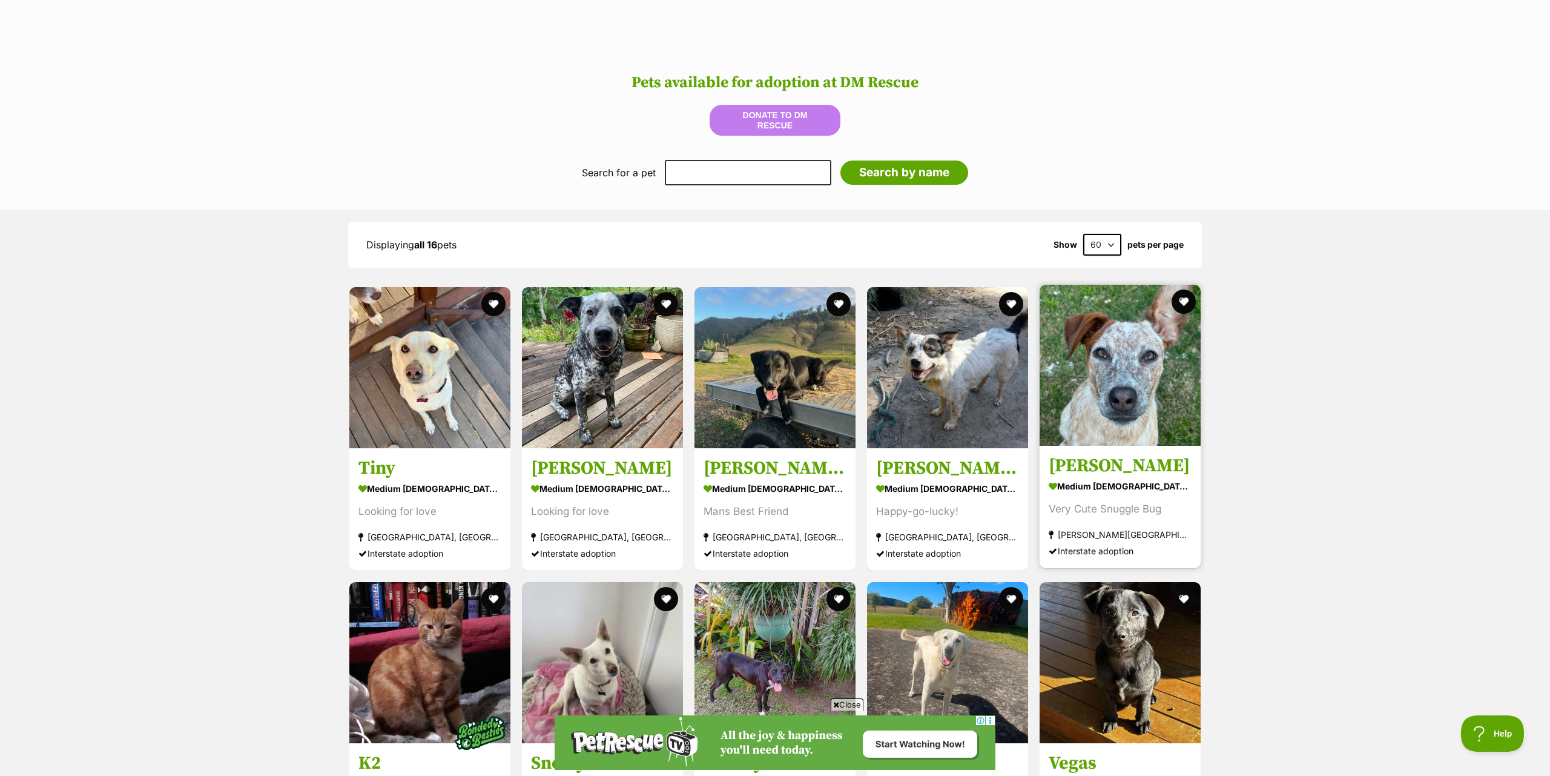
click at [1095, 373] on img at bounding box center [1119, 365] width 161 height 161
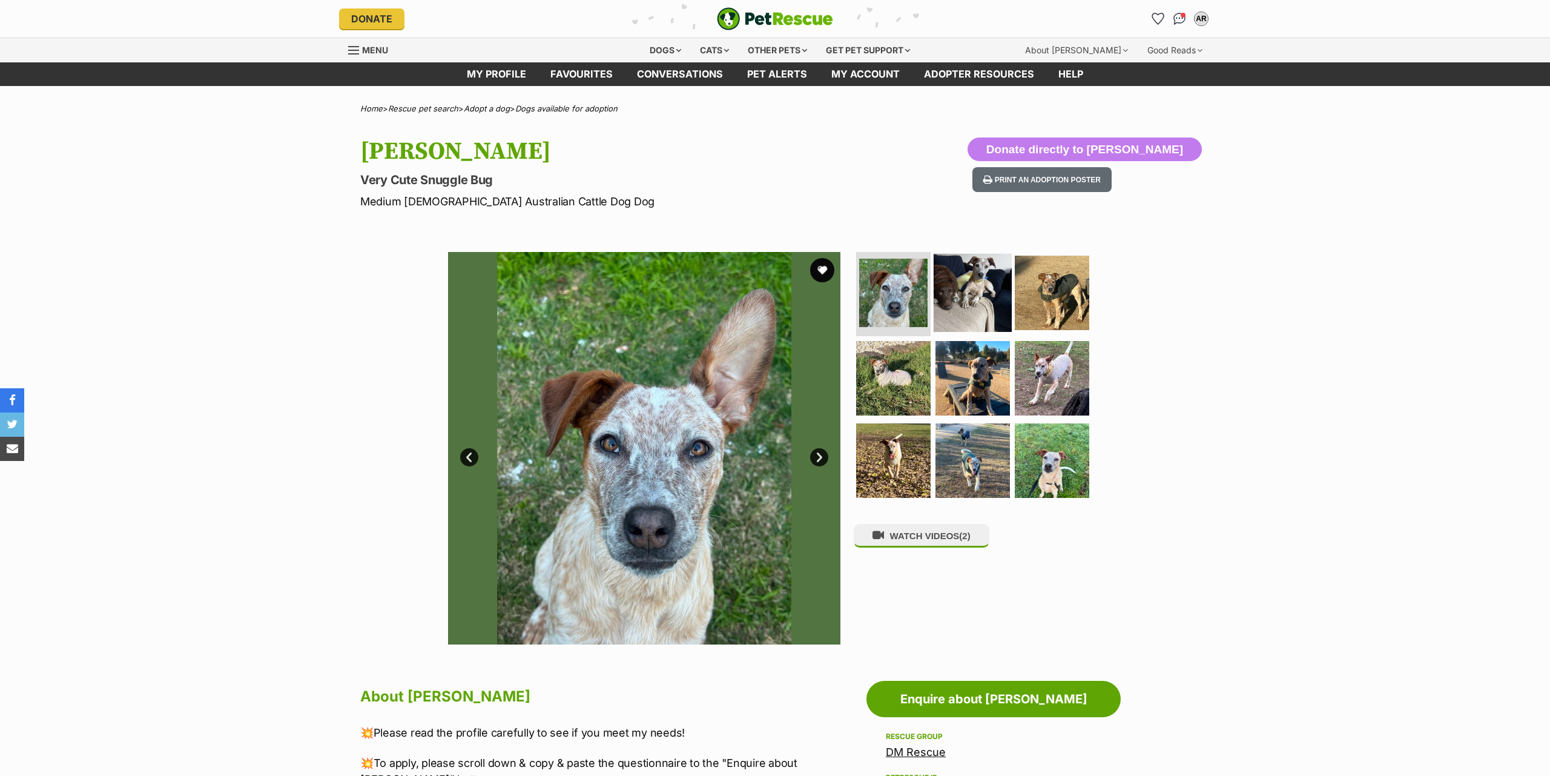
click at [952, 300] on img at bounding box center [973, 292] width 78 height 78
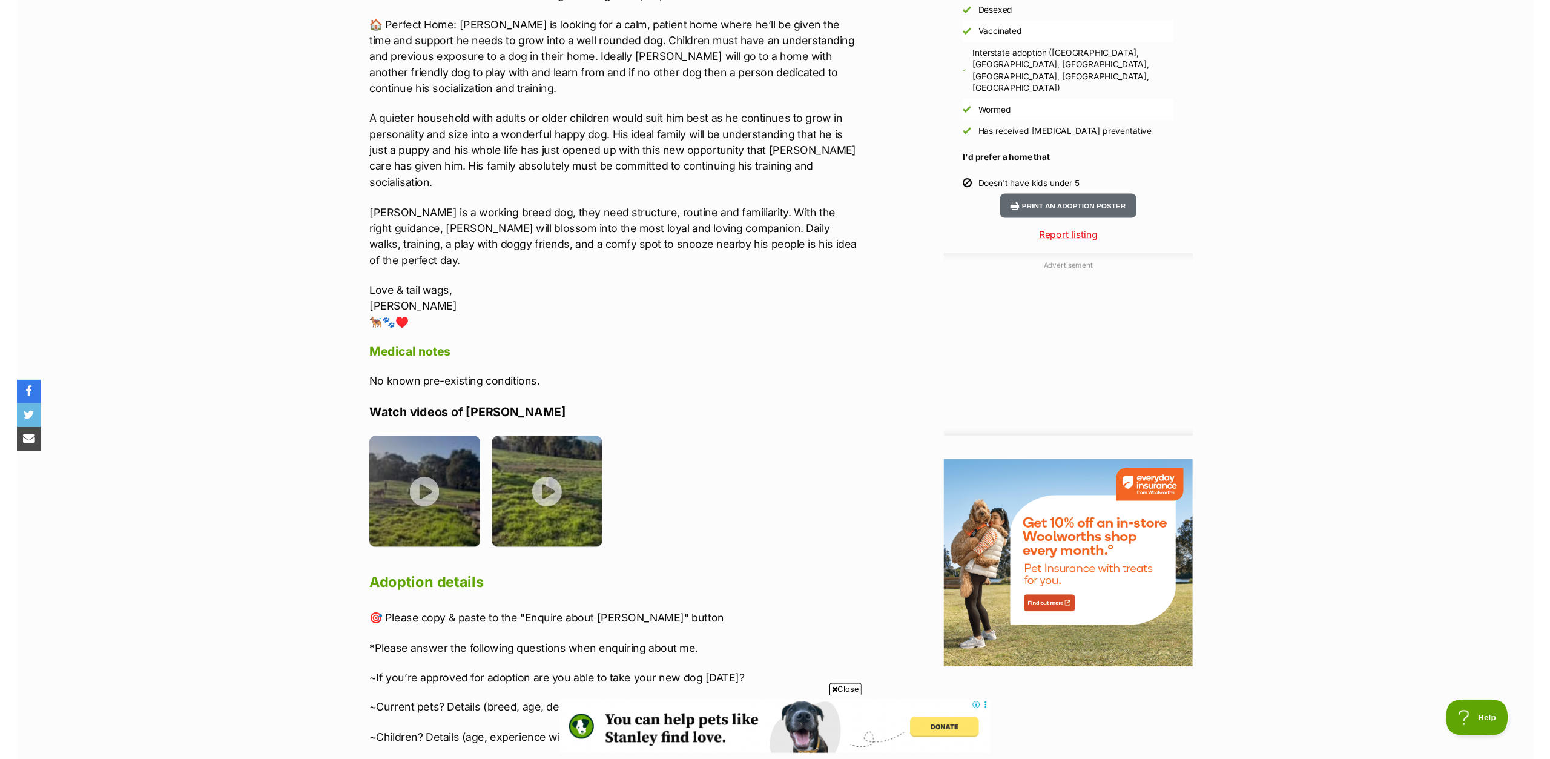
scroll to position [1235, 0]
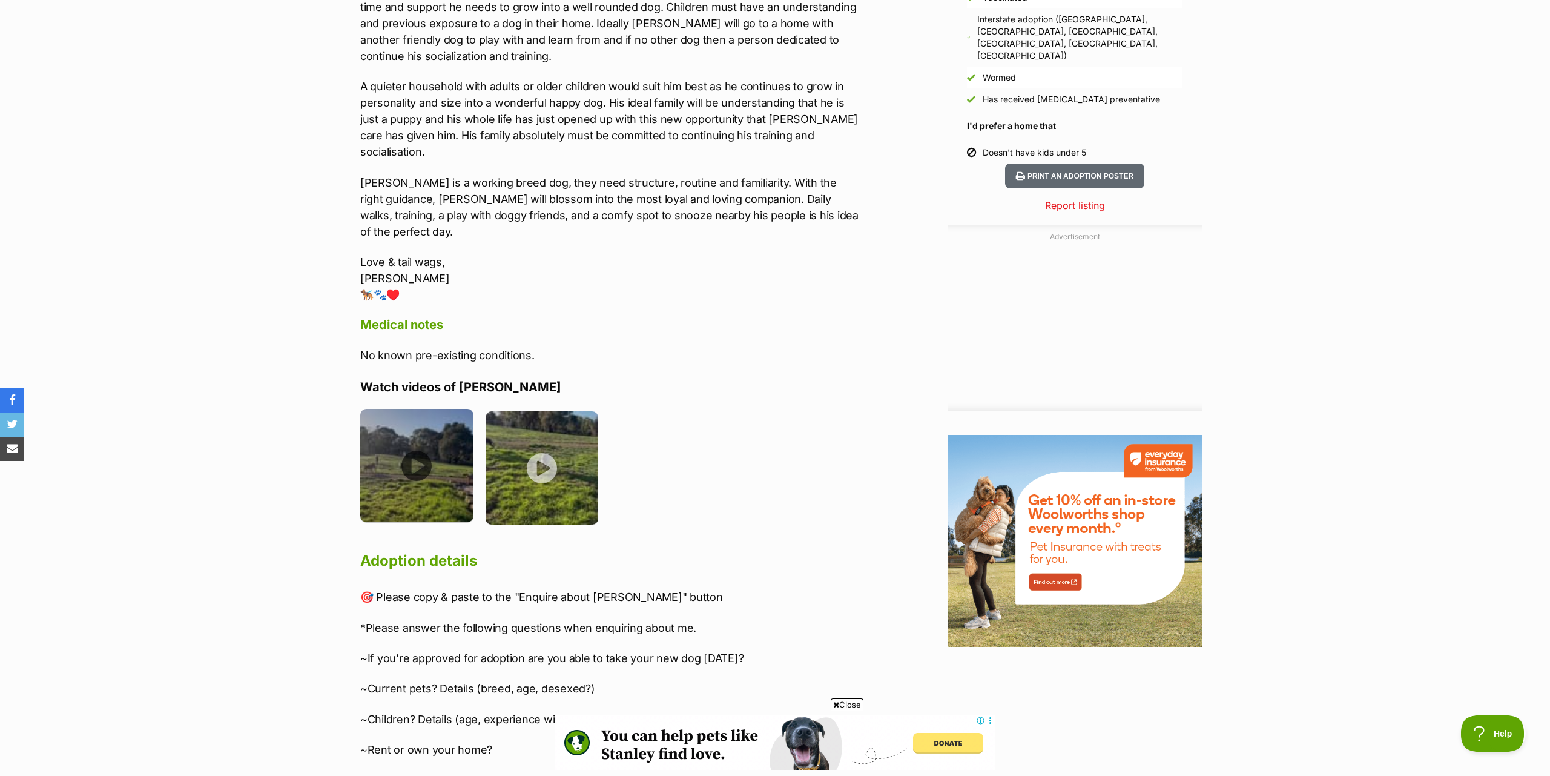
click at [398, 409] on img at bounding box center [416, 465] width 113 height 113
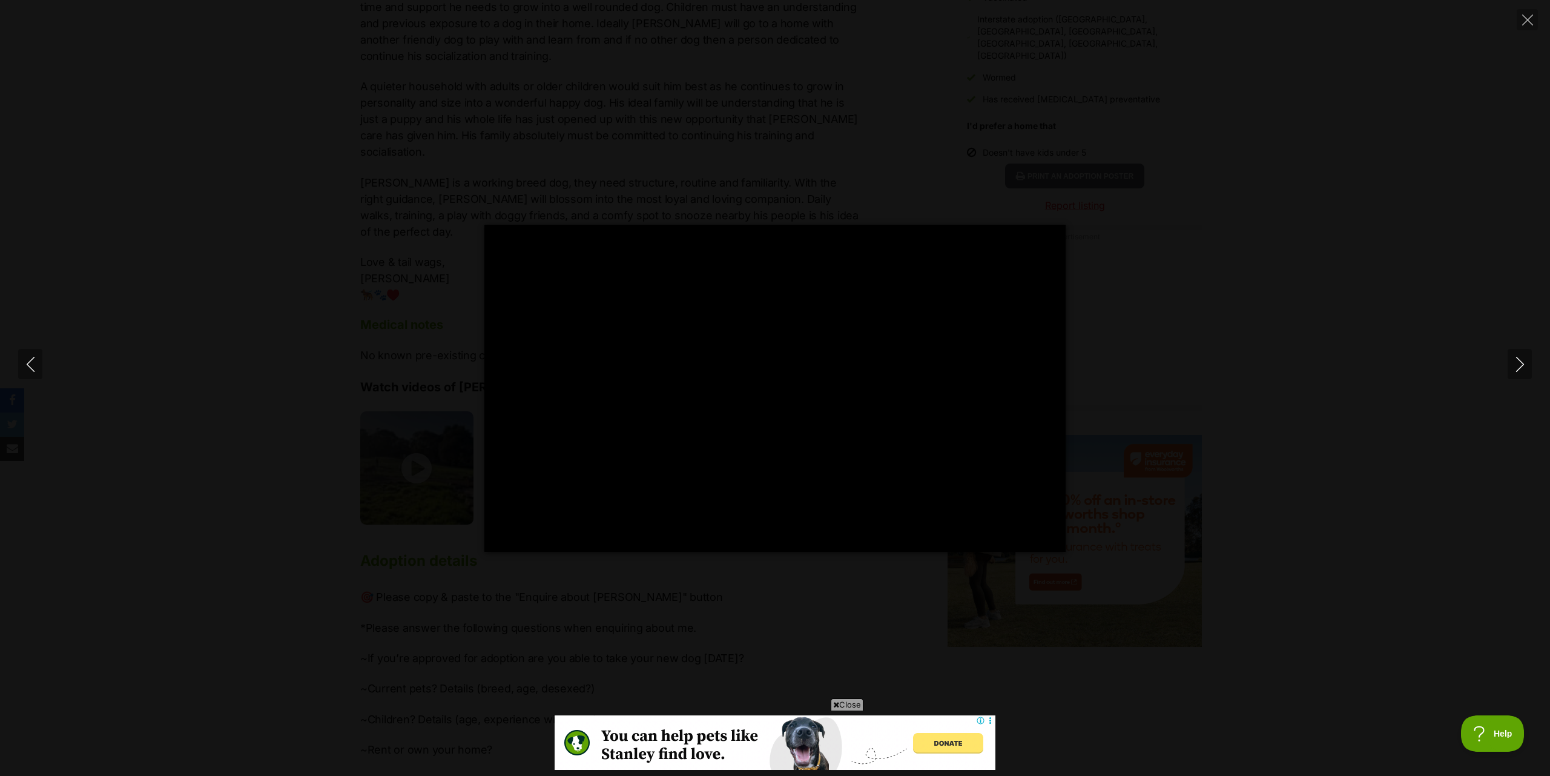
click at [155, 360] on div "Pause Play % buffered 00:00 -00:09 Unmute Mute Disable captions Enable captions…" at bounding box center [775, 388] width 1550 height 327
type input "48.67"
